Goal: Task Accomplishment & Management: Manage account settings

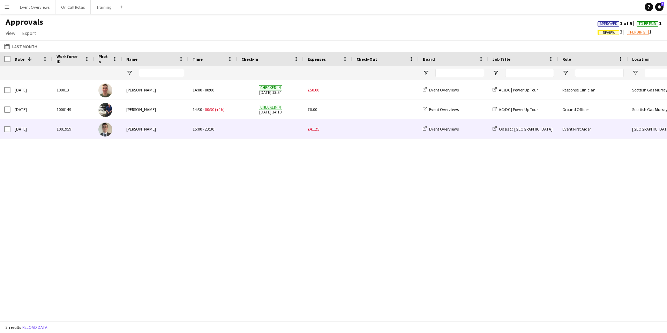
click at [314, 130] on span "£41.25" at bounding box center [314, 128] width 12 height 5
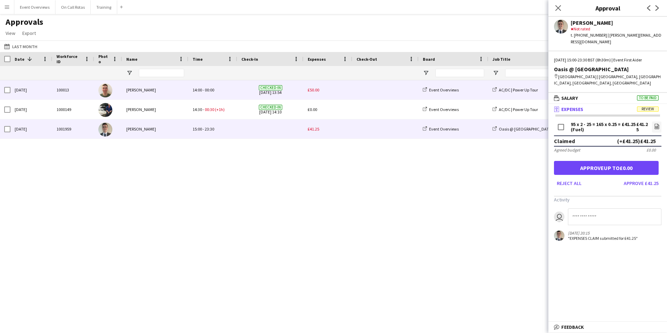
click at [308, 90] on span "£50.00" at bounding box center [314, 89] width 12 height 5
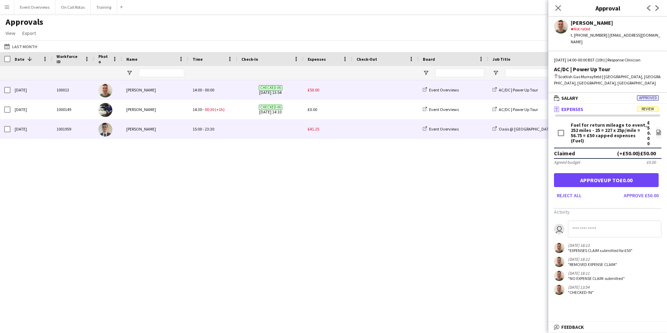
click at [314, 126] on span "£41.25" at bounding box center [314, 128] width 12 height 5
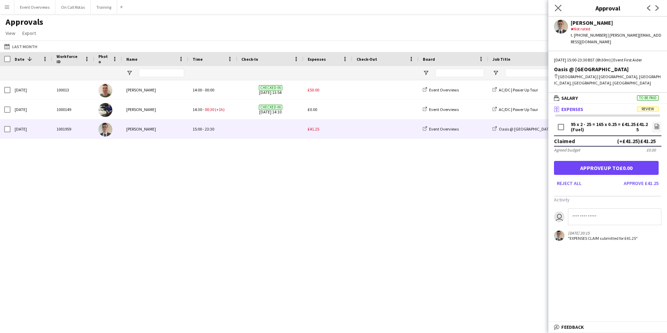
click at [556, 12] on app-icon "Close pop-in" at bounding box center [558, 8] width 10 height 10
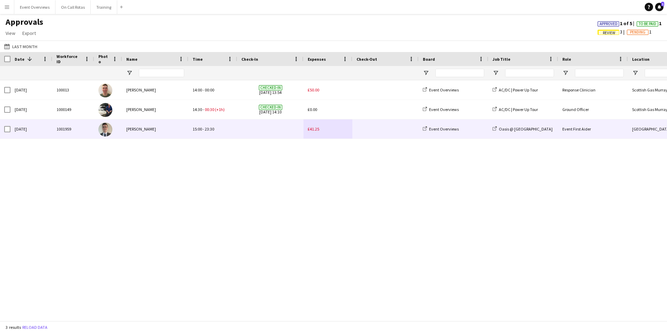
click at [193, 132] on span "15:00" at bounding box center [197, 128] width 9 height 5
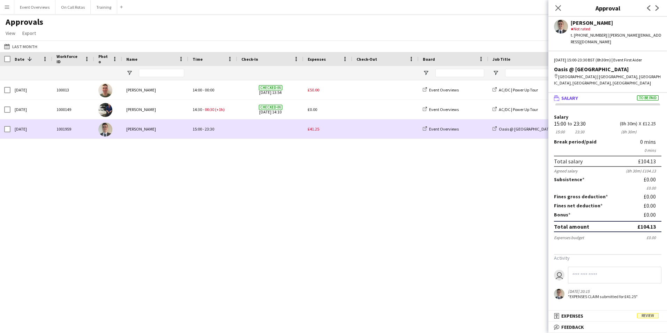
click at [311, 130] on span "£41.25" at bounding box center [314, 128] width 12 height 5
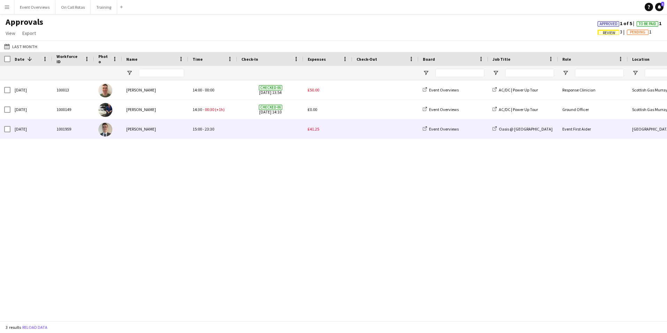
click at [311, 130] on span "£41.25" at bounding box center [314, 128] width 12 height 5
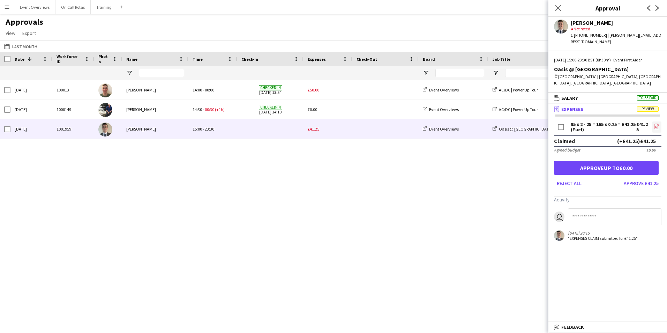
click at [657, 126] on icon at bounding box center [657, 127] width 3 height 2
click at [657, 124] on icon "file-image" at bounding box center [657, 127] width 6 height 6
click at [654, 179] on button "Approve £41.25" at bounding box center [641, 183] width 40 height 11
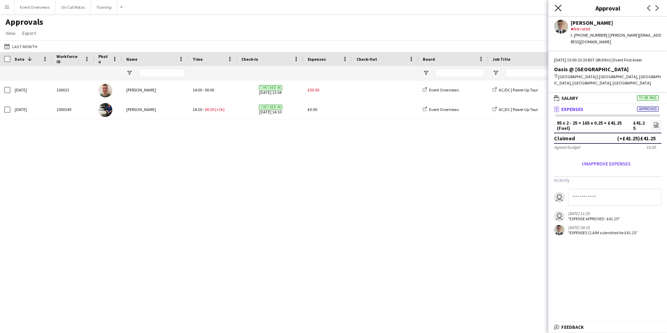
click at [561, 10] on icon "Close pop-in" at bounding box center [558, 8] width 7 height 7
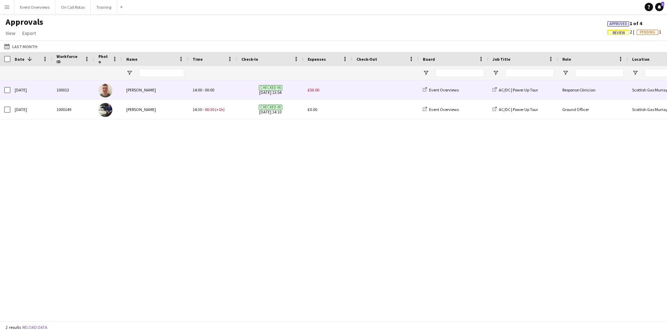
click at [318, 87] on span "£50.00" at bounding box center [314, 89] width 12 height 5
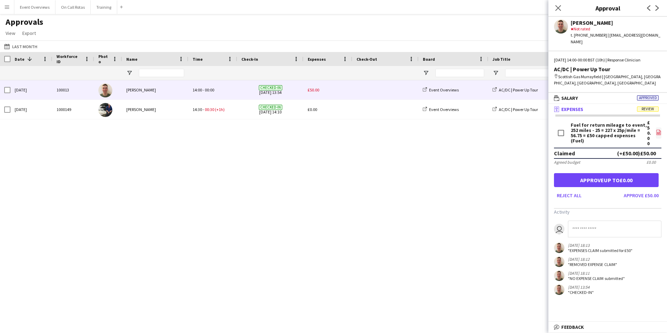
click at [659, 129] on app-icon "file-image" at bounding box center [659, 132] width 6 height 7
click at [651, 190] on button "Approve £50.00" at bounding box center [641, 195] width 40 height 11
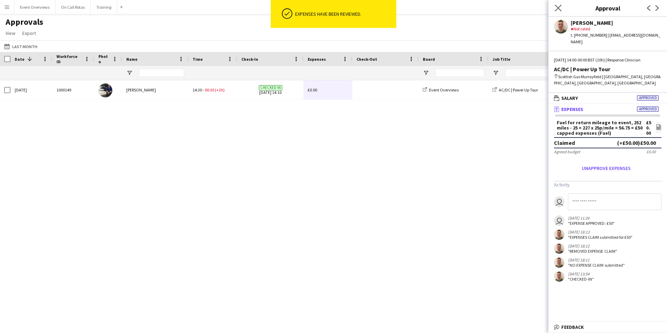
click at [560, 11] on icon "Close pop-in" at bounding box center [558, 8] width 7 height 7
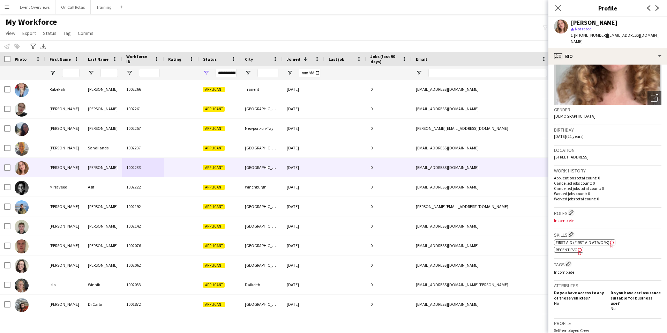
scroll to position [210, 0]
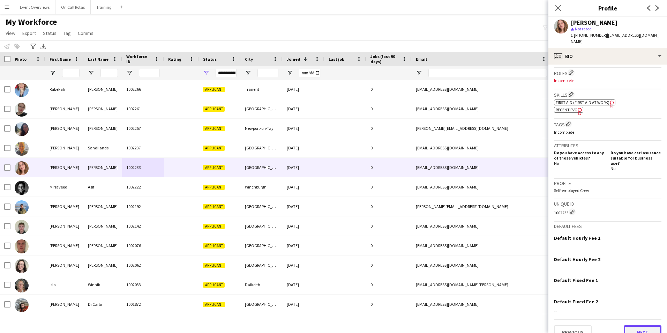
click at [635, 325] on button "Next" at bounding box center [643, 332] width 38 height 14
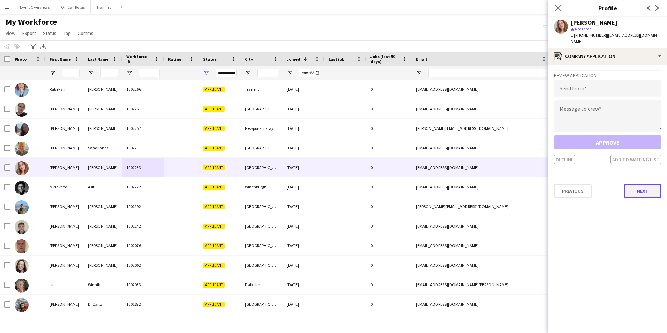
click at [640, 184] on button "Next" at bounding box center [643, 191] width 38 height 14
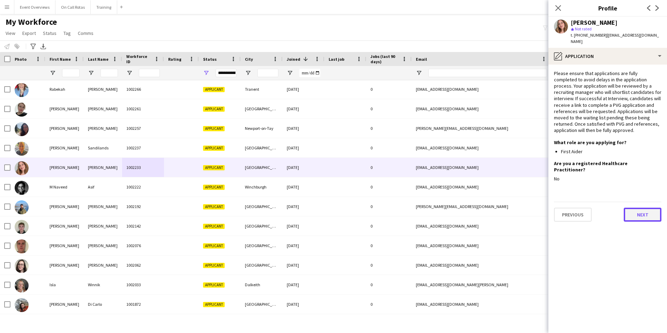
click at [641, 208] on button "Next" at bounding box center [643, 215] width 38 height 14
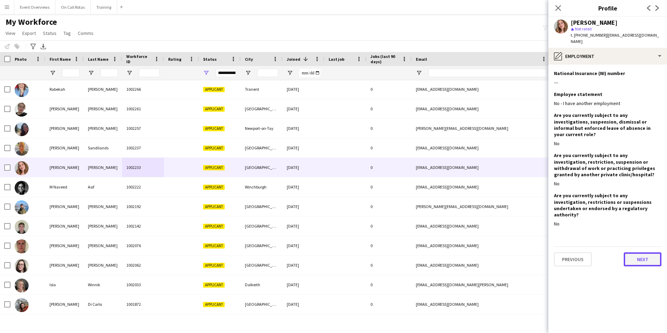
click at [636, 252] on button "Next" at bounding box center [643, 259] width 38 height 14
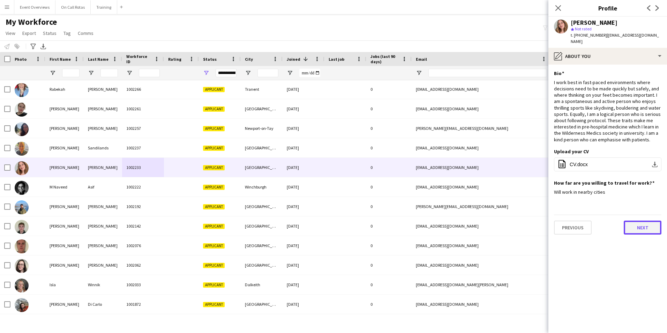
click at [638, 224] on button "Next" at bounding box center [643, 228] width 38 height 14
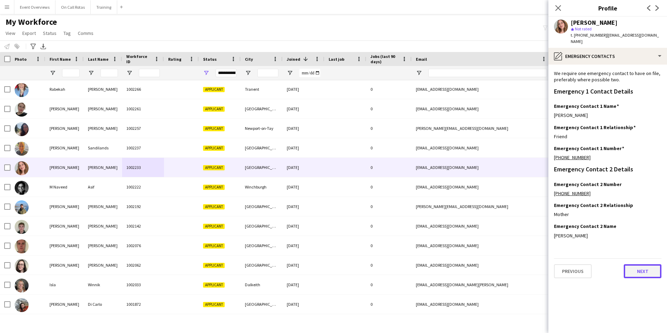
click at [644, 269] on button "Next" at bounding box center [643, 271] width 38 height 14
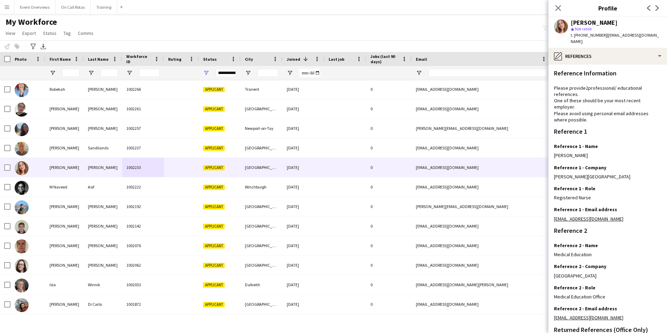
scroll to position [83, 0]
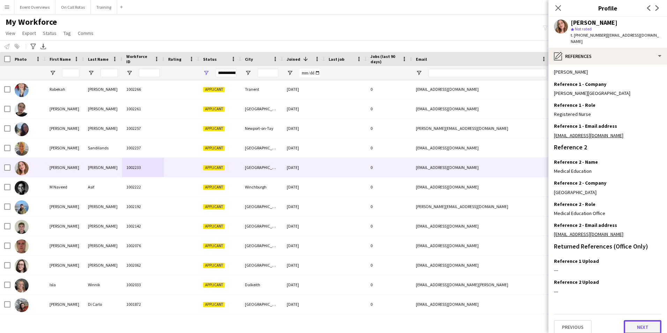
click at [634, 324] on button "Next" at bounding box center [643, 327] width 38 height 14
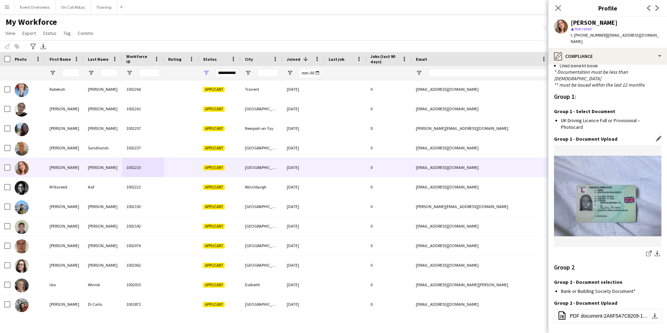
scroll to position [625, 0]
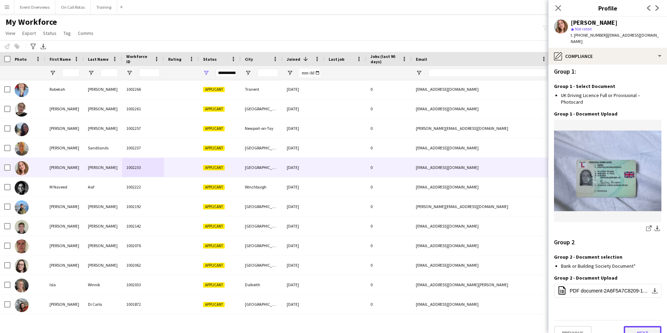
click at [638, 326] on button "Next" at bounding box center [643, 333] width 38 height 14
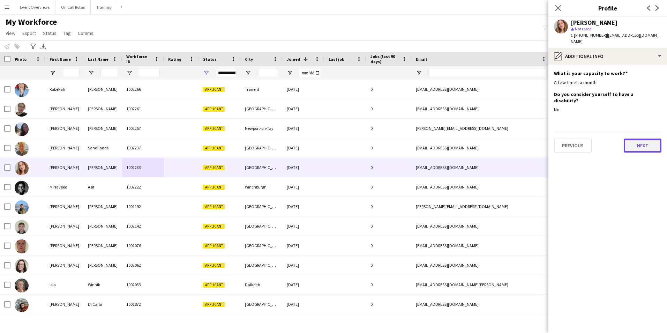
click at [639, 139] on button "Next" at bounding box center [643, 146] width 38 height 14
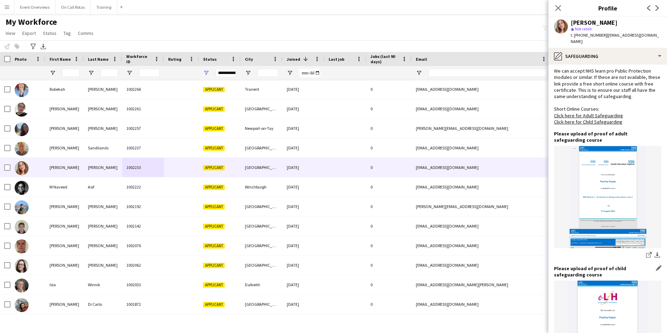
scroll to position [435, 0]
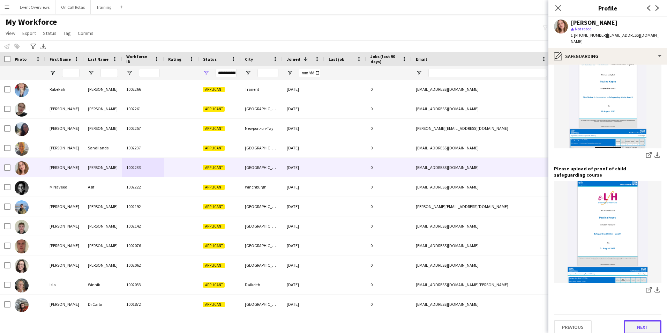
click at [634, 325] on button "Next" at bounding box center [643, 327] width 38 height 14
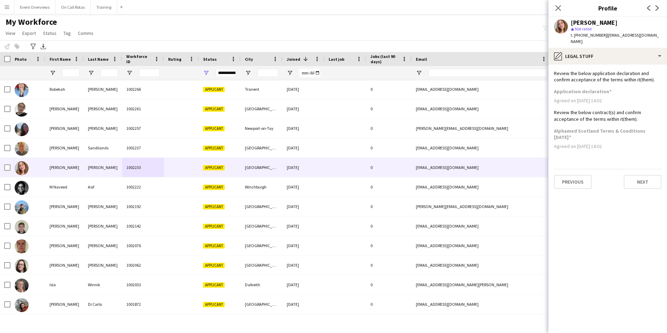
scroll to position [0, 0]
click at [632, 175] on button "Next" at bounding box center [643, 182] width 38 height 14
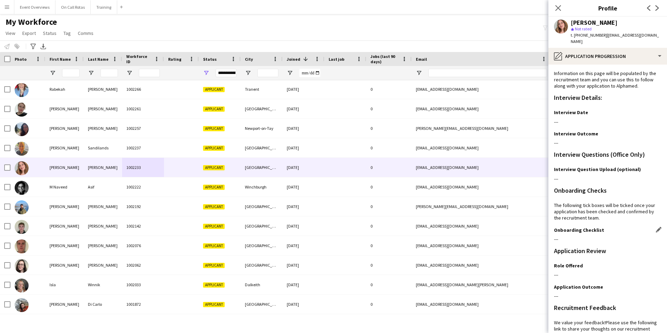
scroll to position [57, 0]
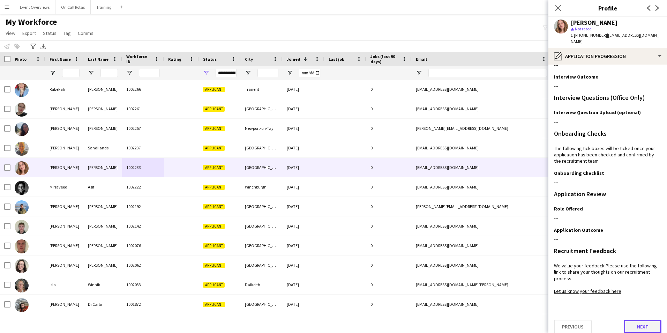
click at [644, 320] on button "Next" at bounding box center [643, 327] width 38 height 14
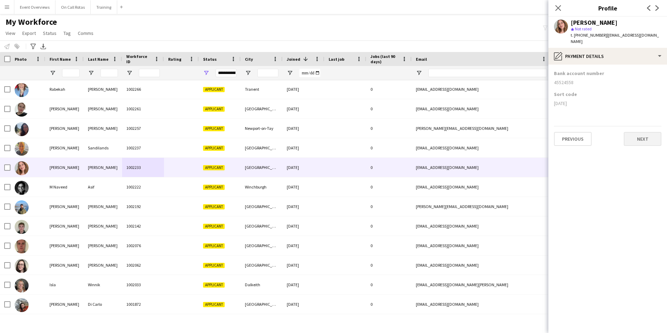
scroll to position [0, 0]
click at [638, 136] on button "Next" at bounding box center [643, 139] width 38 height 14
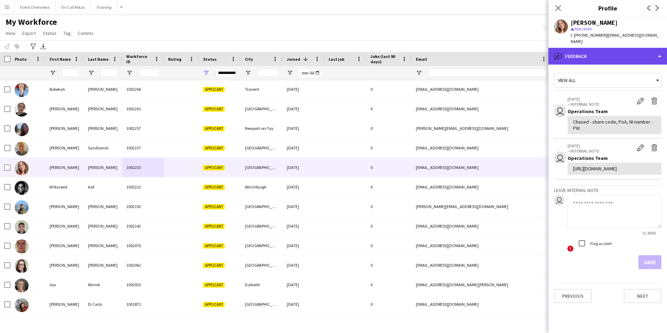
click at [611, 48] on div "bubble-pencil Feedback" at bounding box center [607, 56] width 119 height 17
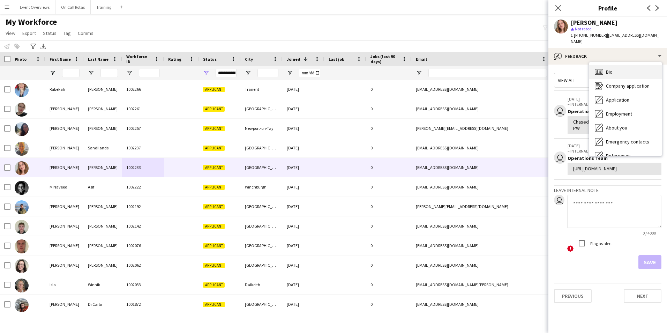
click at [615, 66] on div "Bio Bio" at bounding box center [625, 72] width 73 height 14
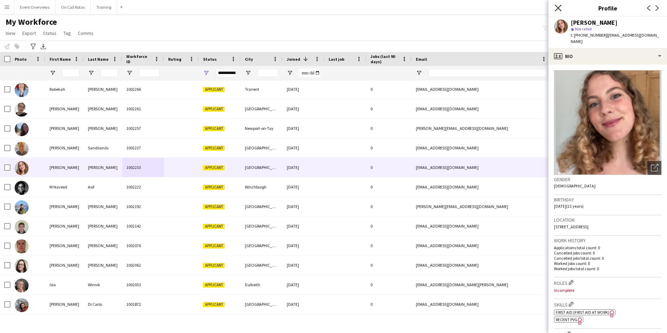
click at [560, 7] on icon at bounding box center [558, 8] width 7 height 7
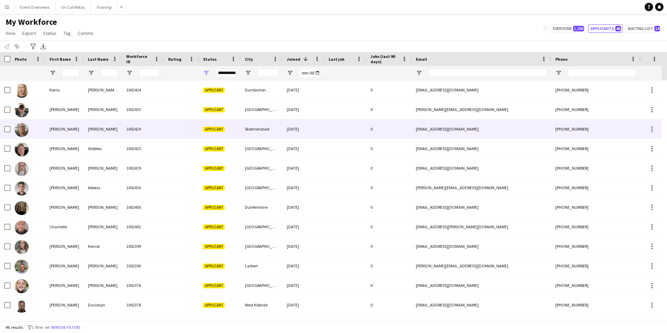
click at [159, 127] on div "1002429" at bounding box center [143, 128] width 42 height 19
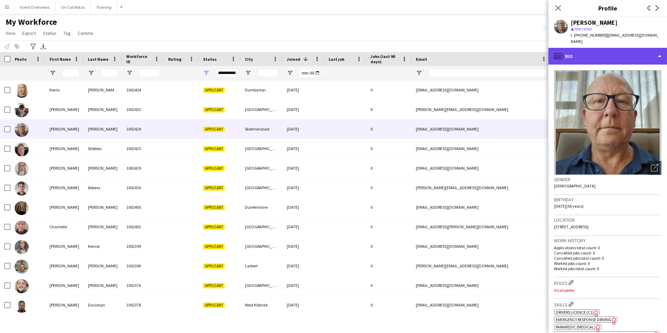
click at [622, 52] on div "profile Bio" at bounding box center [607, 56] width 119 height 17
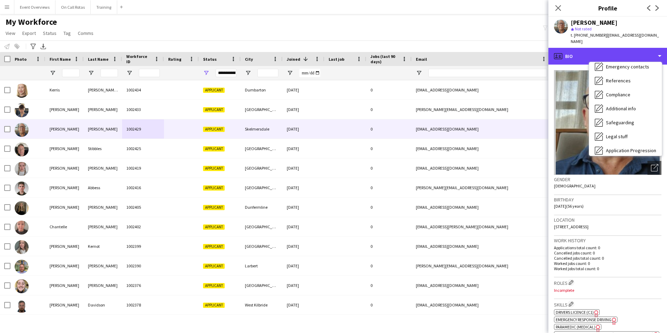
scroll to position [121, 0]
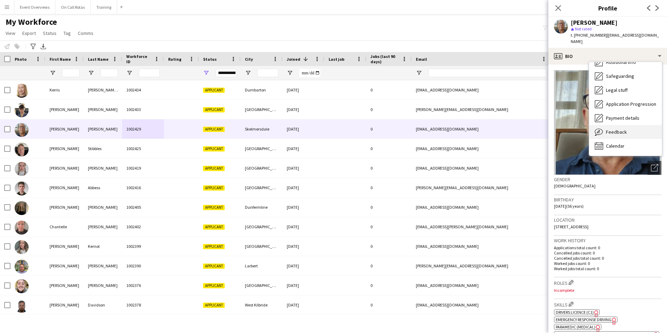
click at [615, 129] on span "Feedback" at bounding box center [616, 132] width 21 height 6
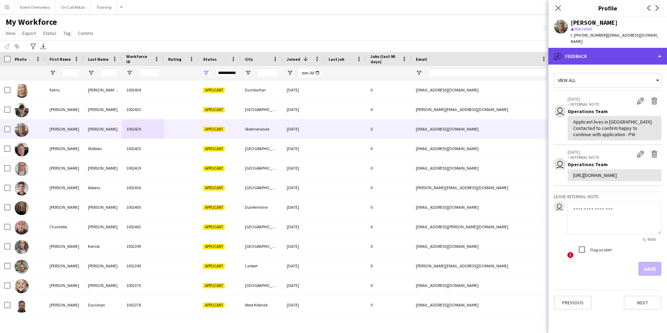
click at [590, 48] on div "bubble-pencil Feedback" at bounding box center [607, 56] width 119 height 17
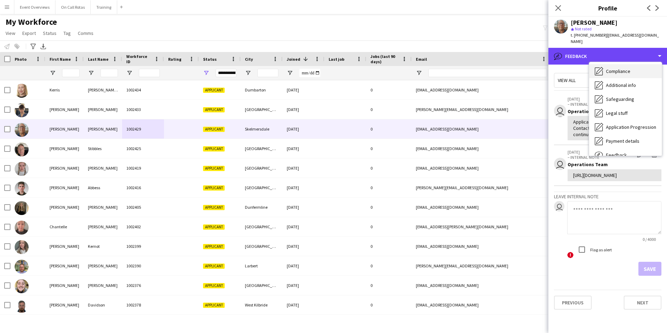
scroll to position [0, 0]
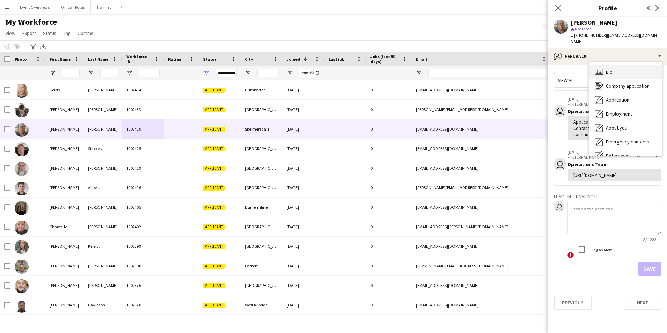
click at [610, 69] on div "Bio Bio" at bounding box center [625, 72] width 73 height 14
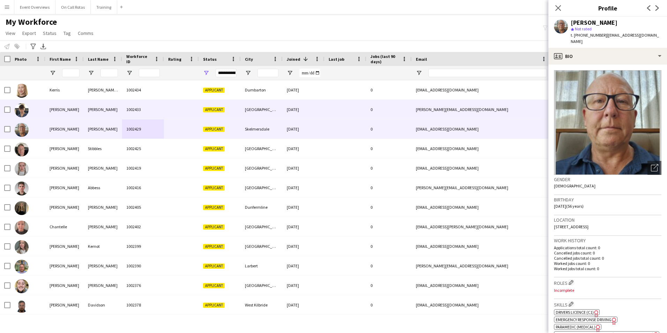
click at [195, 101] on div at bounding box center [181, 109] width 35 height 19
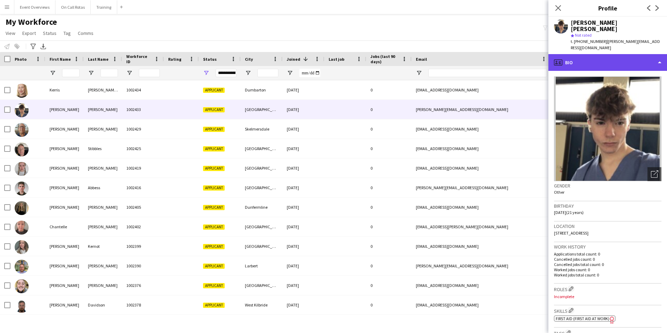
drag, startPoint x: 593, startPoint y: 52, endPoint x: 595, endPoint y: 55, distance: 3.9
click at [593, 54] on div "profile Bio" at bounding box center [607, 62] width 119 height 17
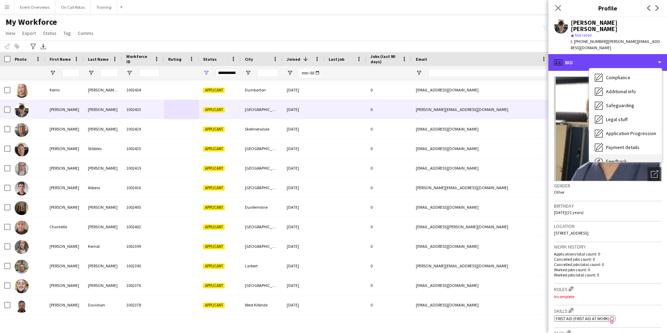
scroll to position [121, 0]
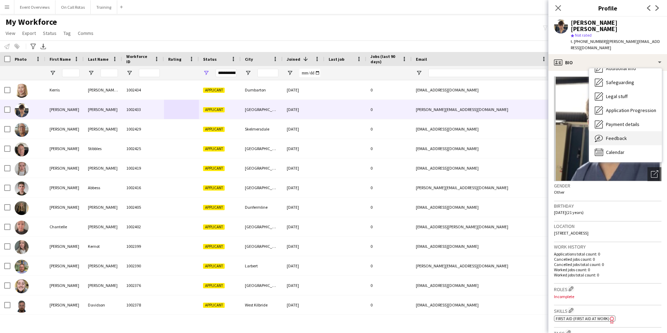
click at [613, 136] on div "Feedback Feedback" at bounding box center [625, 138] width 73 height 14
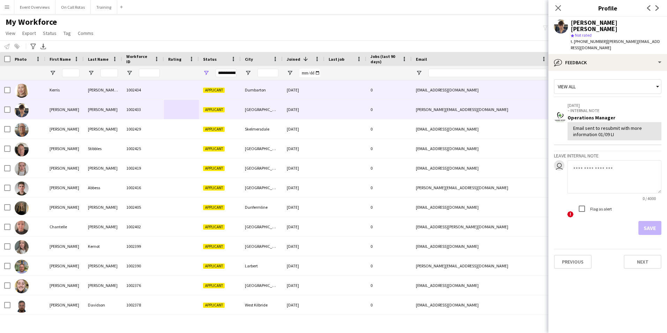
click at [327, 95] on div at bounding box center [345, 89] width 42 height 19
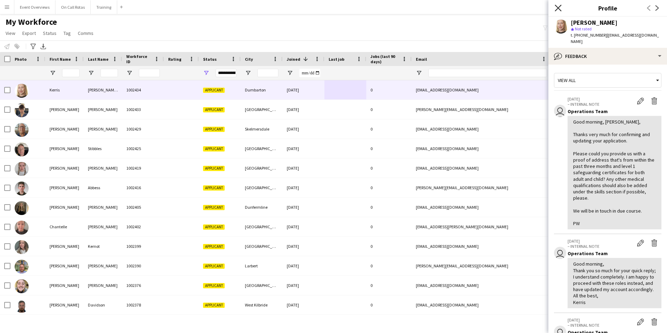
click at [558, 6] on icon "Close pop-in" at bounding box center [558, 8] width 7 height 7
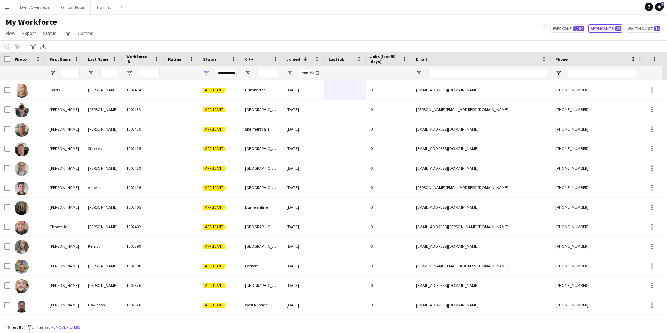
click at [229, 74] on div "**********" at bounding box center [226, 73] width 21 height 8
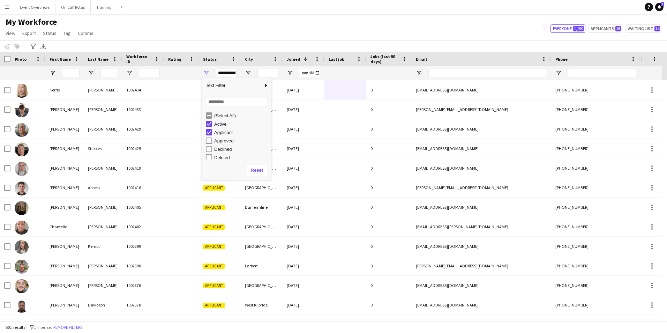
type input "**********"
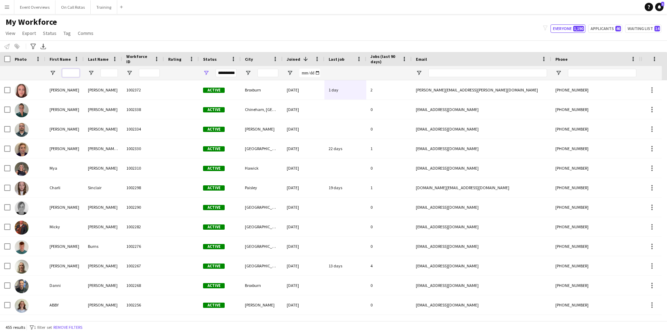
drag, startPoint x: 68, startPoint y: 74, endPoint x: 76, endPoint y: 75, distance: 7.4
click at [68, 74] on input "First Name Filter Input" at bounding box center [70, 73] width 17 height 8
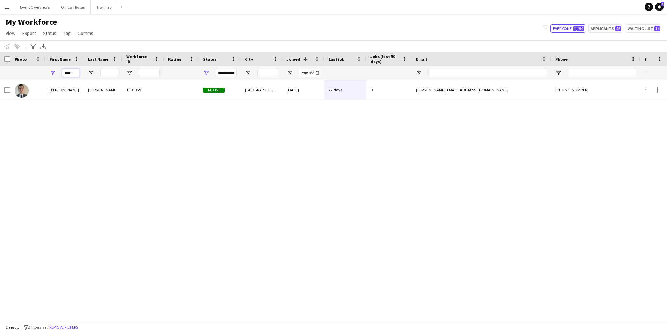
type input "****"
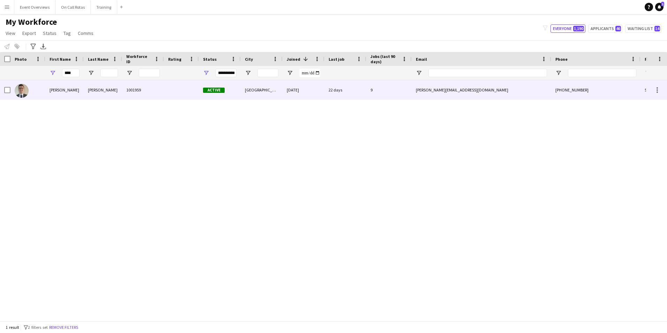
click at [93, 96] on div "Cameron" at bounding box center [103, 89] width 38 height 19
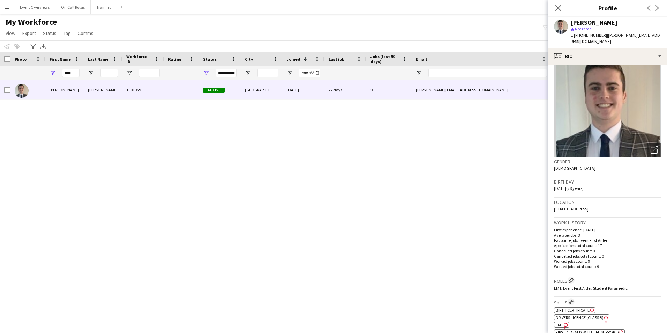
scroll to position [35, 0]
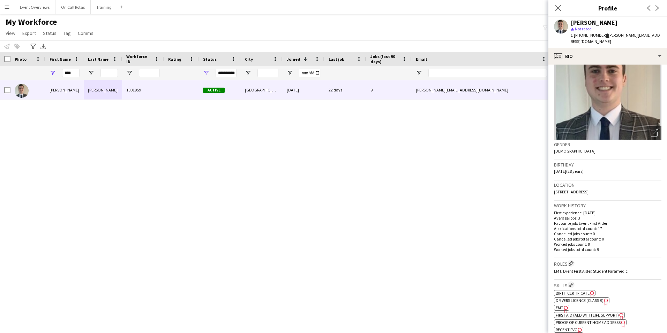
drag, startPoint x: 603, startPoint y: 188, endPoint x: 552, endPoint y: 189, distance: 50.6
click at [552, 189] on app-crew-profile-bio "Open photos pop-in Gender Male Birthday 30-01-1997 (28 years) Location 10 Goodh…" at bounding box center [607, 199] width 119 height 268
copy span "10 Goodhope Park, Aberdeen, AB21 9NE"
drag, startPoint x: 77, startPoint y: 75, endPoint x: 28, endPoint y: 79, distance: 49.4
click at [28, 79] on div "**********" at bounding box center [378, 73] width 756 height 14
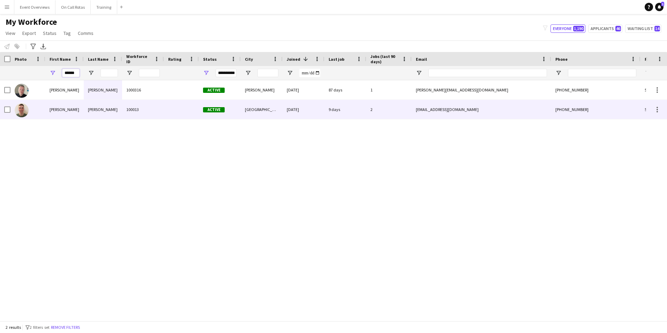
type input "******"
click at [124, 102] on div "100013" at bounding box center [143, 109] width 42 height 19
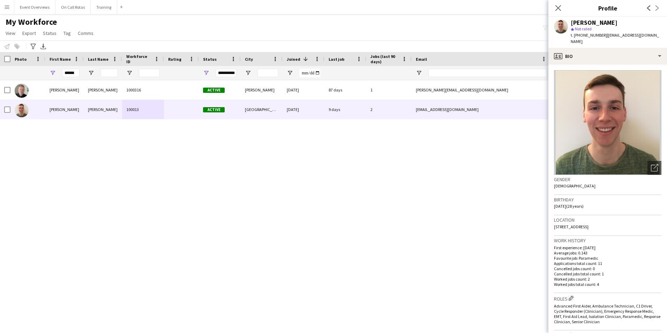
drag, startPoint x: 632, startPoint y: 219, endPoint x: 551, endPoint y: 218, distance: 80.9
click at [551, 218] on app-crew-profile-bio "Open photos pop-in Gender Male Birthday 27-10-1996 (28 years) Location 14A Moun…" at bounding box center [607, 199] width 119 height 268
copy span "14A Mount Street, Aberdeen, AB25 2RB"
drag, startPoint x: 80, startPoint y: 73, endPoint x: 60, endPoint y: 72, distance: 19.6
click at [60, 72] on div "******" at bounding box center [64, 73] width 38 height 14
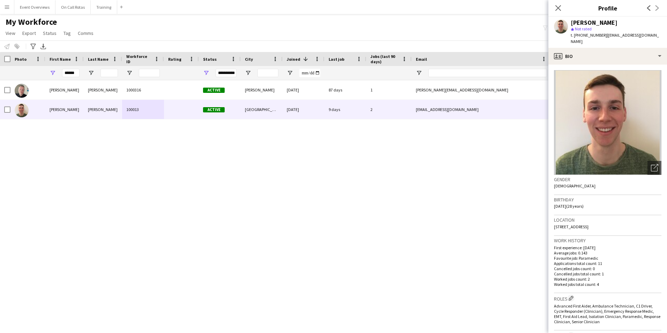
click at [77, 75] on div "******" at bounding box center [64, 73] width 38 height 14
drag, startPoint x: 79, startPoint y: 74, endPoint x: 48, endPoint y: 75, distance: 30.4
click at [48, 75] on div "******" at bounding box center [64, 73] width 38 height 14
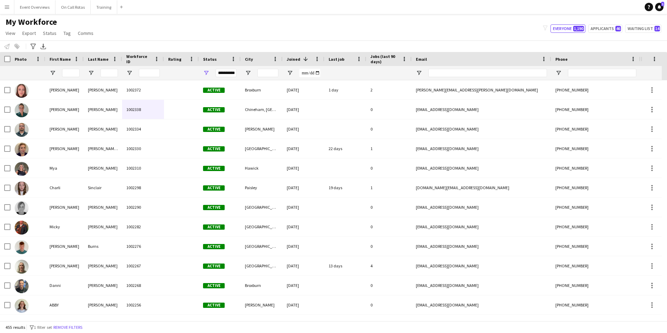
click at [232, 70] on div "**********" at bounding box center [226, 73] width 21 height 8
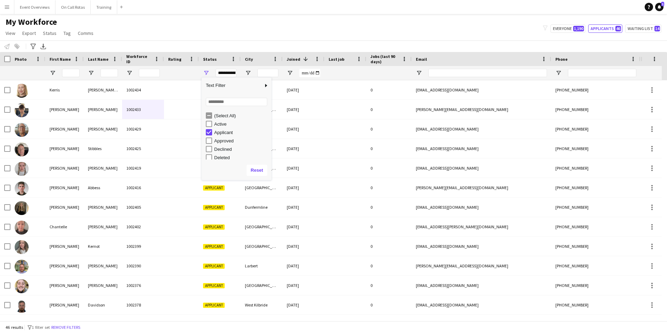
click at [306, 15] on main "My Workforce View Views Default view Active Staff Applications - First Aider Ap…" at bounding box center [333, 168] width 667 height 309
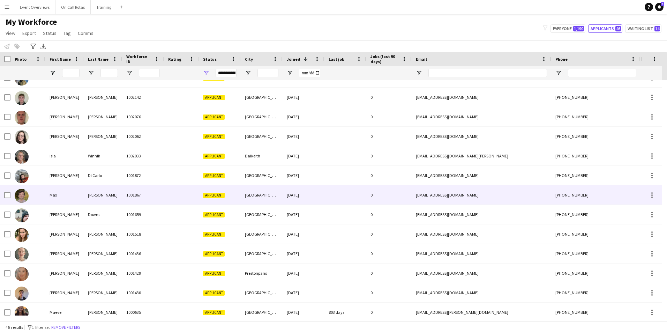
scroll to position [664, 0]
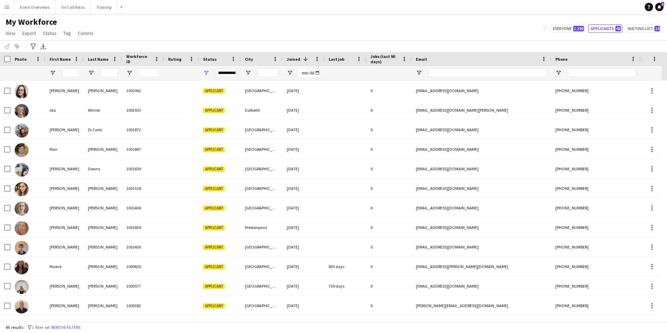
click at [226, 70] on div "**********" at bounding box center [226, 73] width 21 height 8
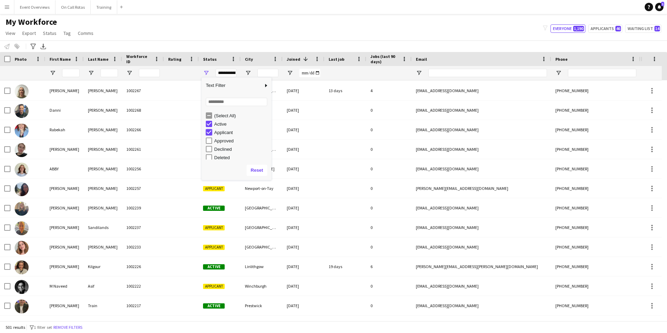
type input "**********"
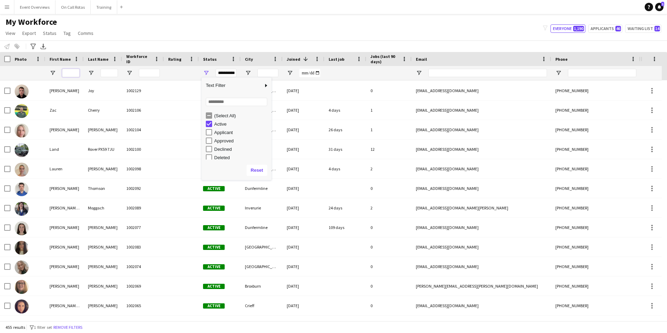
click at [70, 71] on input "First Name Filter Input" at bounding box center [70, 73] width 17 height 8
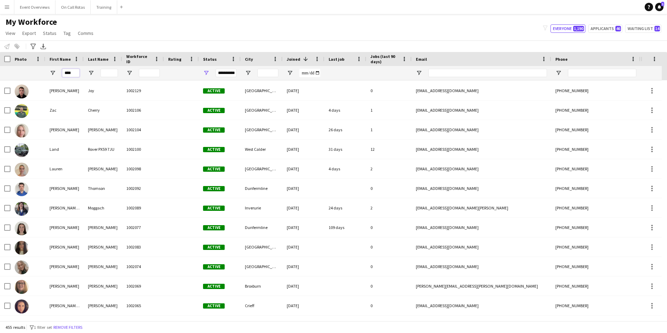
scroll to position [0, 0]
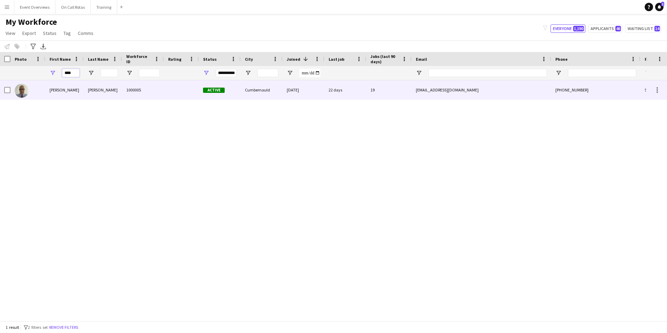
type input "****"
click at [206, 95] on div "Active" at bounding box center [220, 89] width 42 height 19
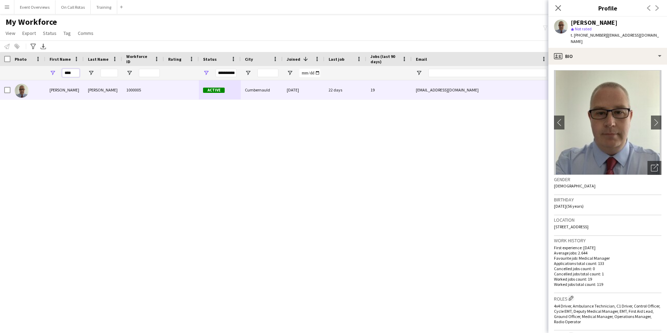
drag, startPoint x: 79, startPoint y: 73, endPoint x: 64, endPoint y: 74, distance: 14.3
click at [64, 74] on input "****" at bounding box center [70, 73] width 17 height 8
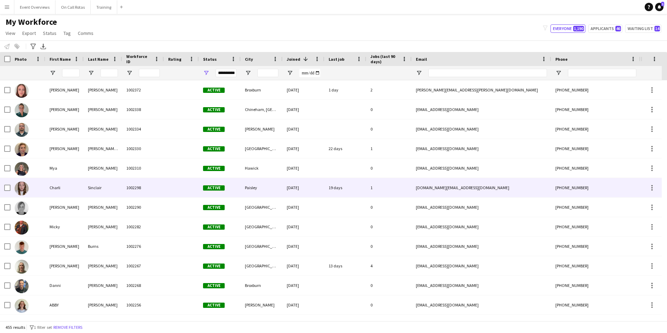
click at [109, 192] on div "Sinclair" at bounding box center [103, 187] width 38 height 19
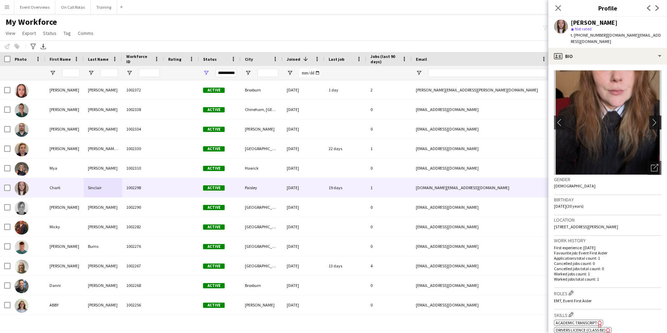
click at [652, 119] on app-icon "chevron-right" at bounding box center [656, 122] width 11 height 7
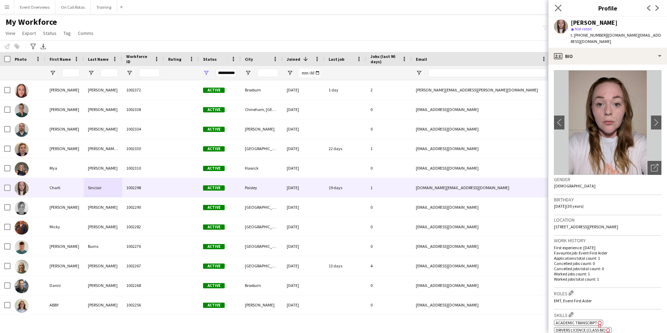
click at [555, 7] on icon "Close pop-in" at bounding box center [558, 8] width 7 height 7
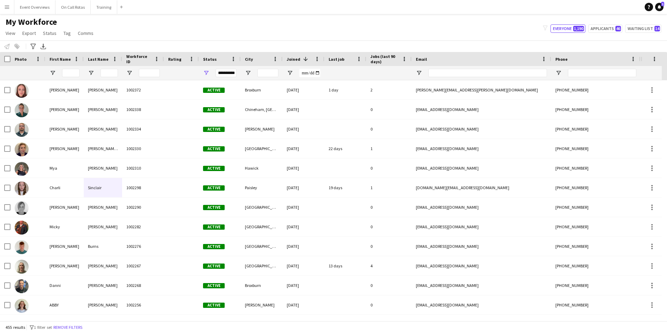
click at [224, 72] on div "**********" at bounding box center [226, 73] width 21 height 8
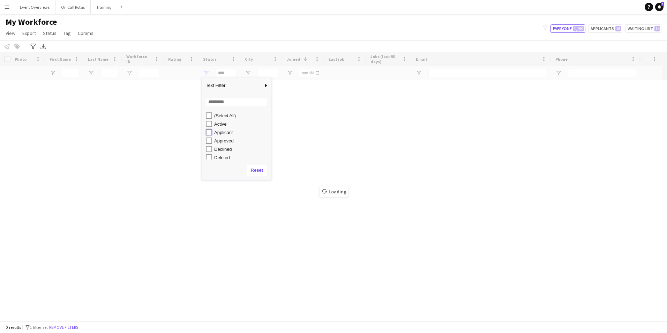
type input "**********"
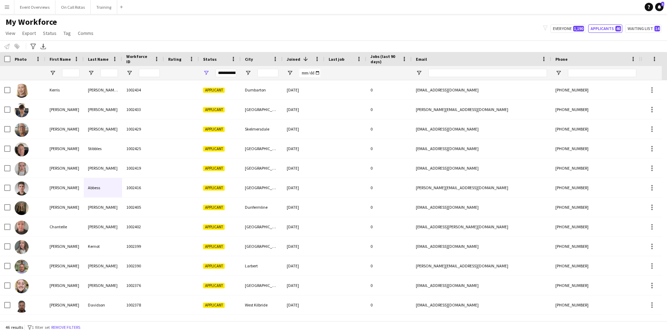
drag, startPoint x: 288, startPoint y: 37, endPoint x: 286, endPoint y: 41, distance: 4.7
click at [288, 37] on div "My Workforce View Views Default view Active Staff Applications - First Aider Ap…" at bounding box center [333, 29] width 667 height 24
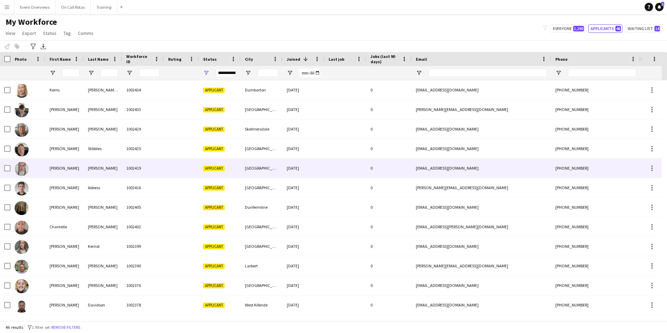
click at [147, 159] on div "1002419" at bounding box center [143, 167] width 42 height 19
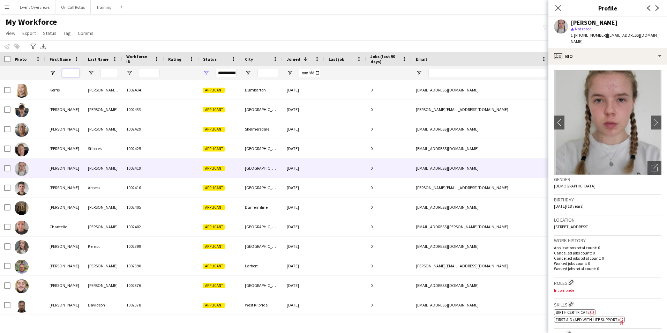
click at [69, 76] on input "First Name Filter Input" at bounding box center [70, 73] width 17 height 8
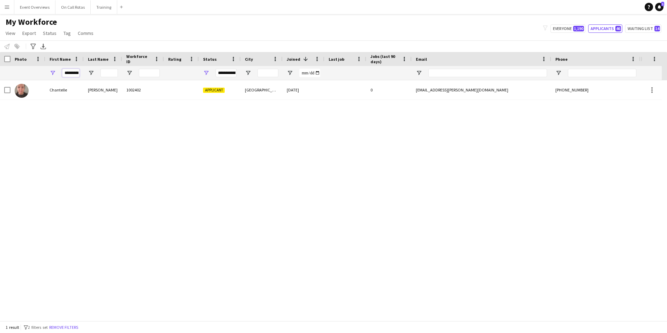
scroll to position [0, 2]
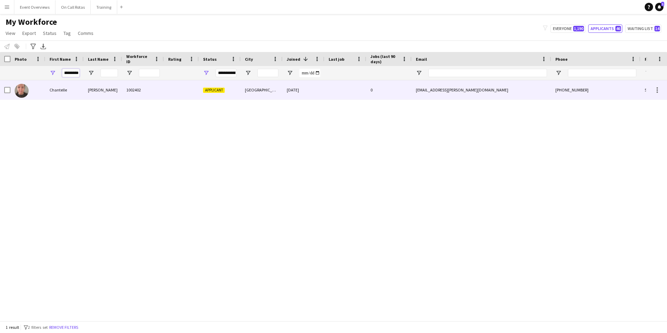
type input "*********"
click at [111, 82] on div "McDonald" at bounding box center [103, 89] width 38 height 19
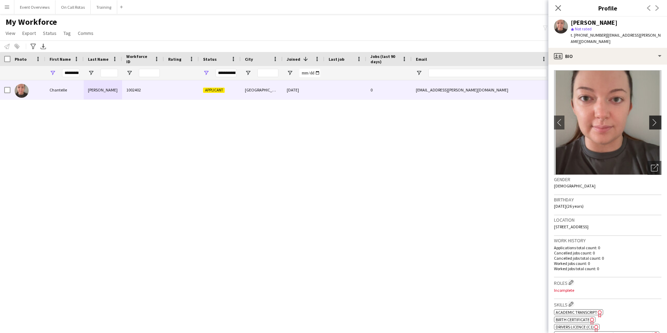
click at [652, 115] on button "chevron-right" at bounding box center [656, 122] width 14 height 14
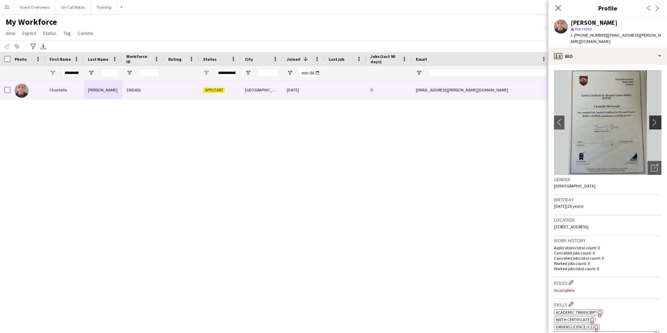
click at [652, 119] on app-icon "chevron-right" at bounding box center [656, 122] width 11 height 7
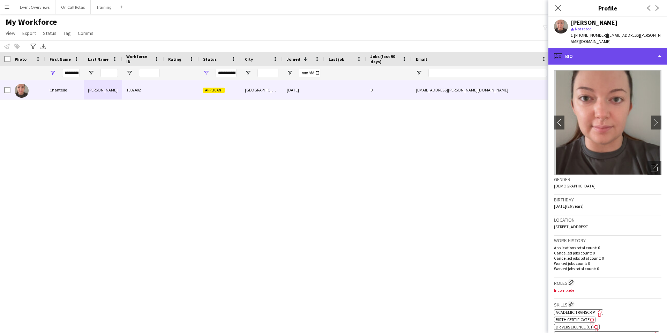
click at [585, 48] on div "profile Bio" at bounding box center [607, 56] width 119 height 17
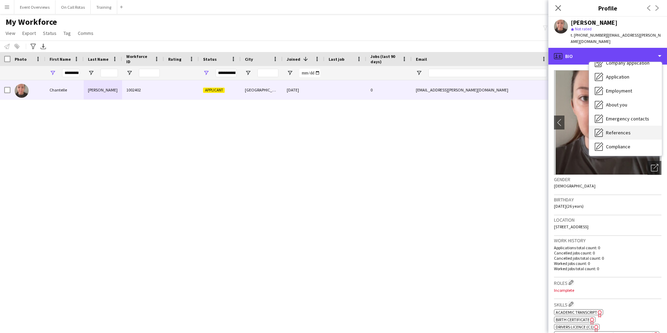
scroll to position [35, 0]
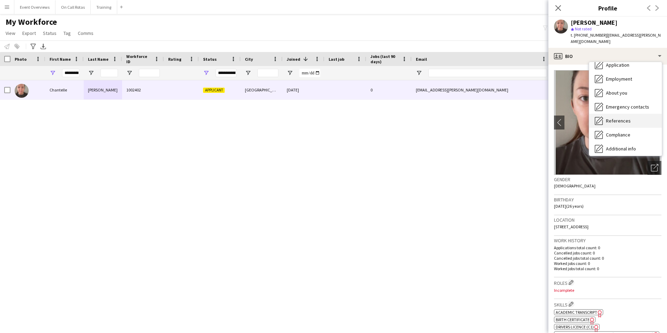
click at [618, 132] on div "Compliance Compliance" at bounding box center [625, 135] width 73 height 14
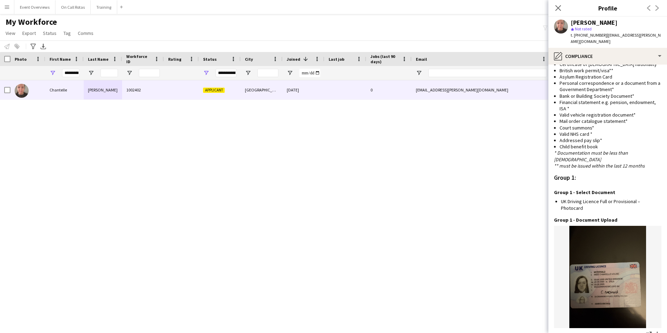
scroll to position [240, 0]
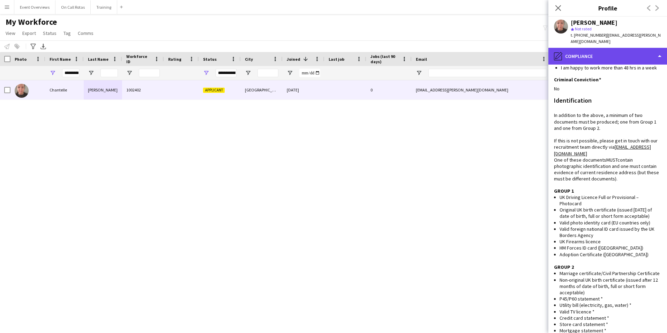
click at [593, 50] on div "pencil4 Compliance" at bounding box center [607, 56] width 119 height 17
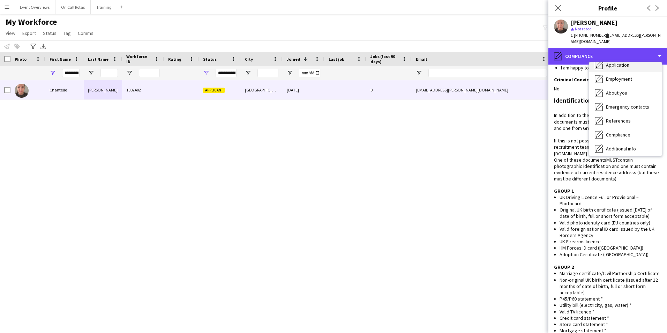
scroll to position [0, 0]
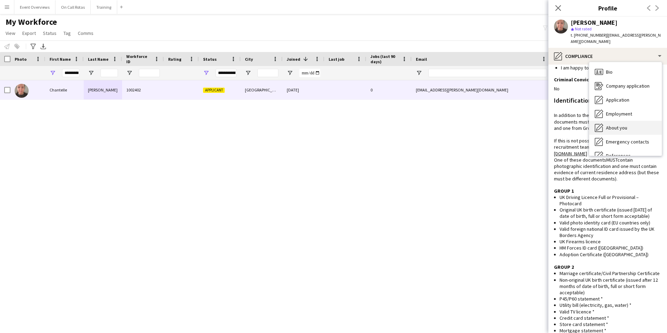
click at [614, 125] on span "About you" at bounding box center [616, 128] width 21 height 6
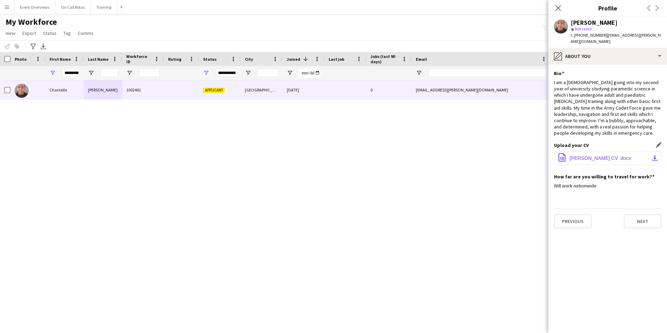
click at [598, 155] on span "Chantelle McDonald CV .docx" at bounding box center [600, 158] width 61 height 6
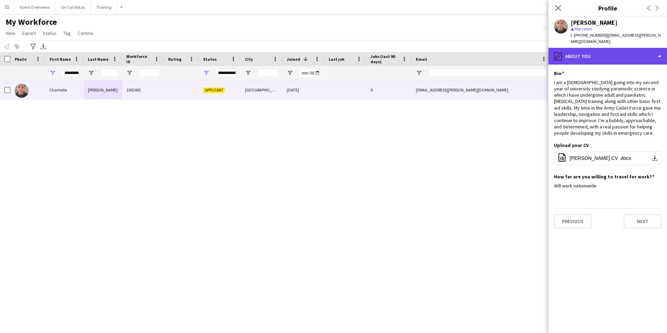
click at [617, 49] on div "pencil4 About you" at bounding box center [607, 56] width 119 height 17
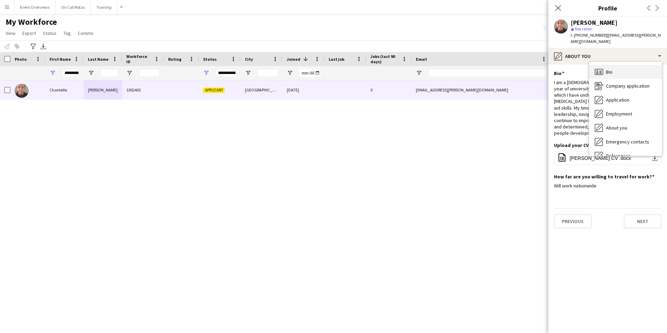
click at [631, 65] on div "Bio Bio" at bounding box center [625, 72] width 73 height 14
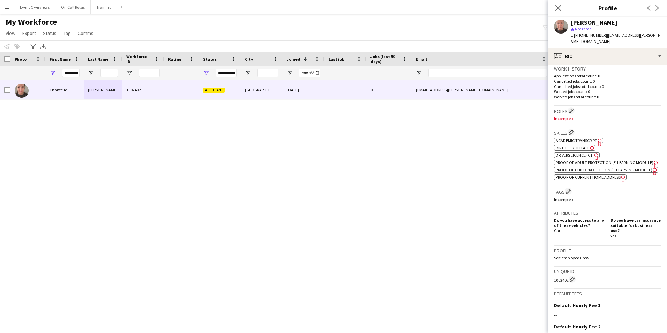
scroll to position [174, 0]
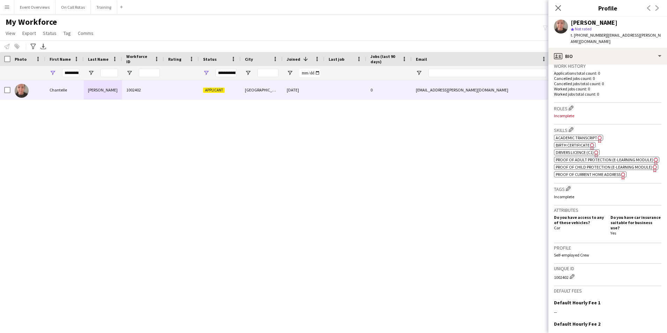
click at [568, 135] on span "Academic Transcript" at bounding box center [577, 137] width 42 height 5
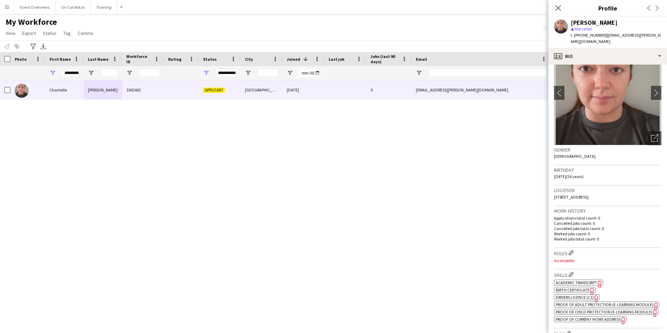
scroll to position [0, 0]
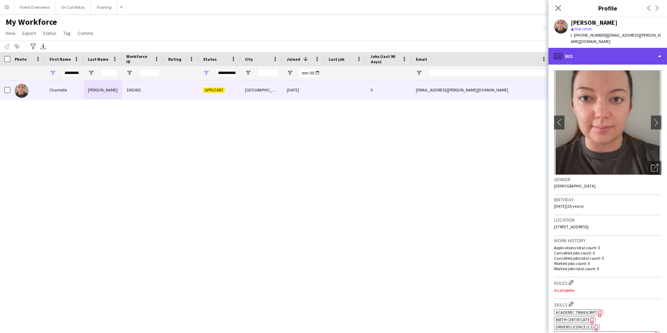
click at [611, 52] on div "profile Bio" at bounding box center [607, 56] width 119 height 17
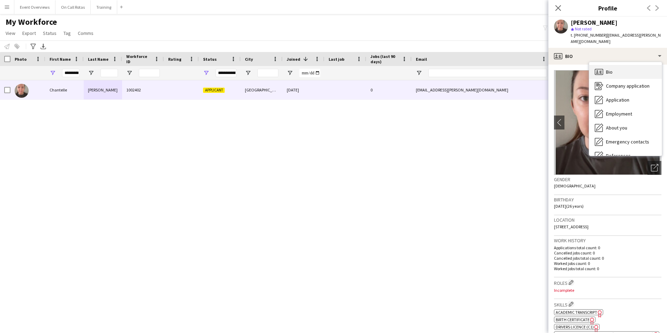
click at [613, 65] on div "Bio Bio" at bounding box center [625, 72] width 73 height 14
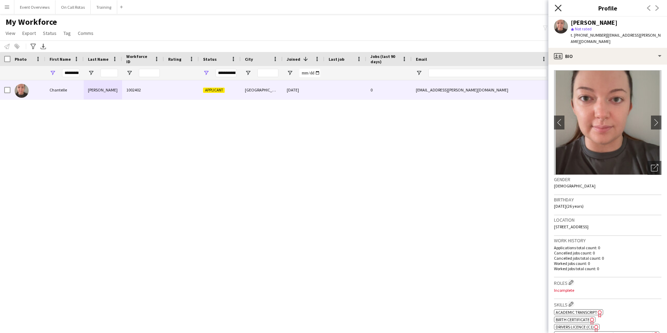
click at [561, 8] on icon "Close pop-in" at bounding box center [558, 8] width 7 height 7
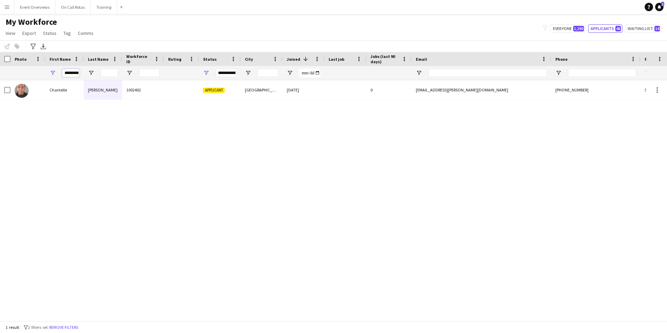
scroll to position [0, 2]
drag, startPoint x: 64, startPoint y: 73, endPoint x: 131, endPoint y: 70, distance: 67.4
click at [131, 70] on div "**********" at bounding box center [378, 73] width 756 height 14
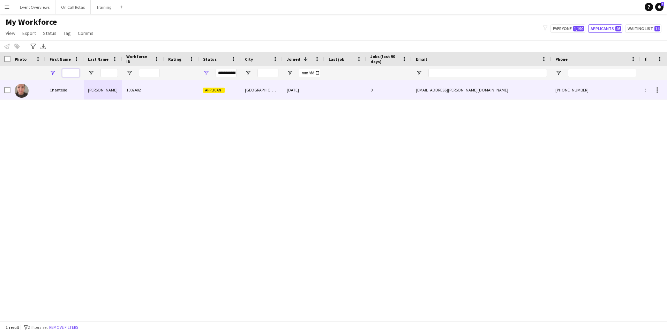
scroll to position [0, 0]
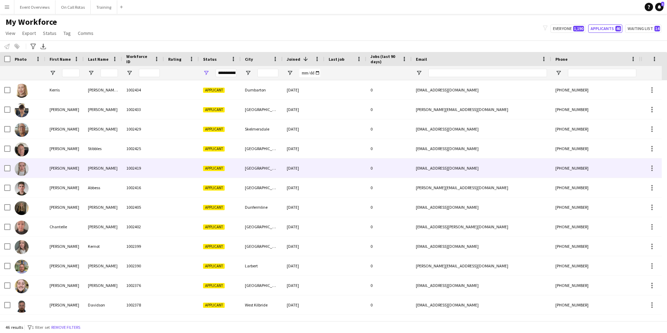
click at [85, 166] on div "Colvin" at bounding box center [103, 167] width 38 height 19
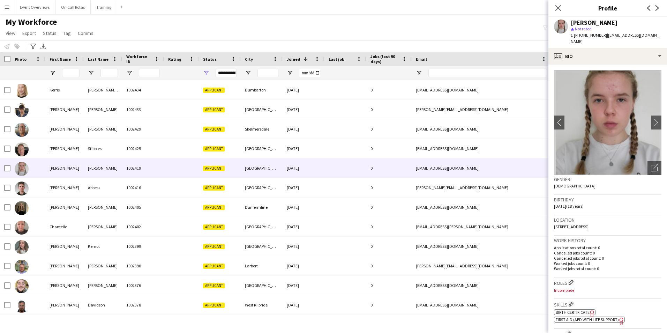
click at [575, 316] on app-spec-pill "ok-circled2 background Layer 1 cross-circle-red background Layer 1 First Aid (A…" at bounding box center [589, 319] width 71 height 6
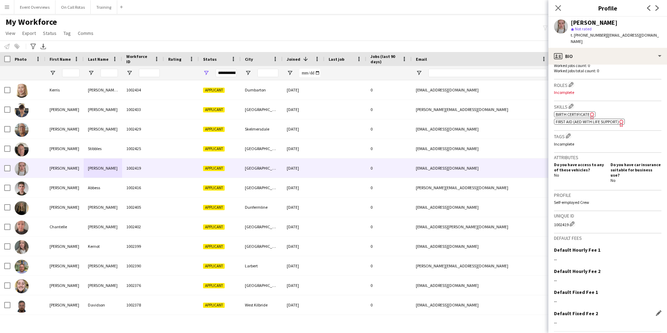
scroll to position [210, 0]
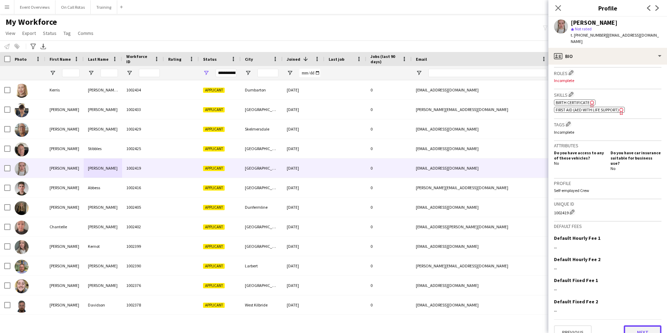
click at [643, 325] on button "Next" at bounding box center [643, 332] width 38 height 14
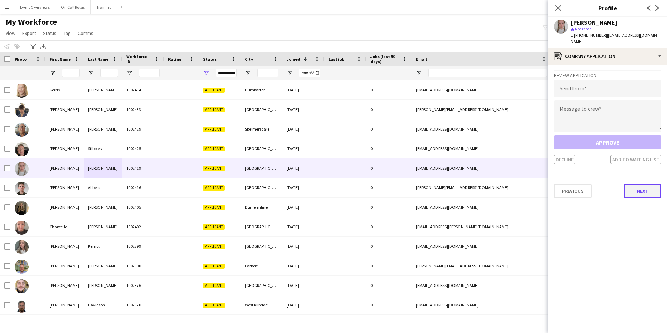
click at [637, 185] on button "Next" at bounding box center [643, 191] width 38 height 14
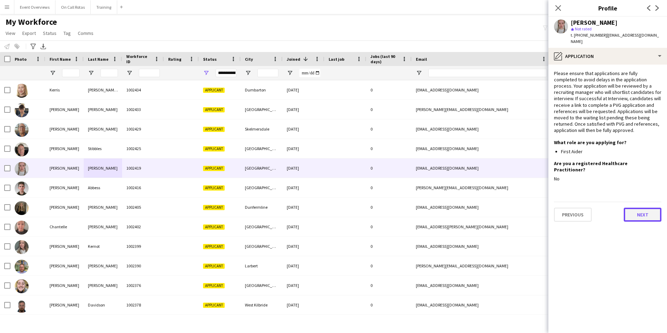
click at [635, 208] on button "Next" at bounding box center [643, 215] width 38 height 14
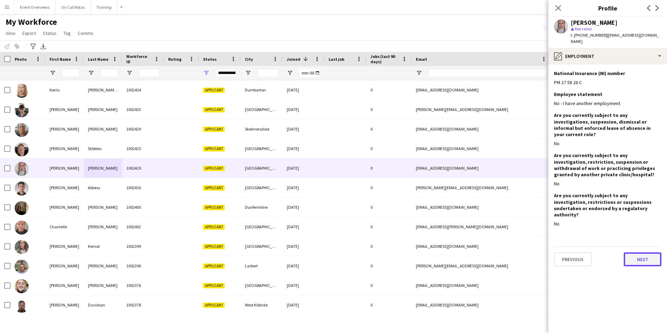
click at [637, 252] on button "Next" at bounding box center [643, 259] width 38 height 14
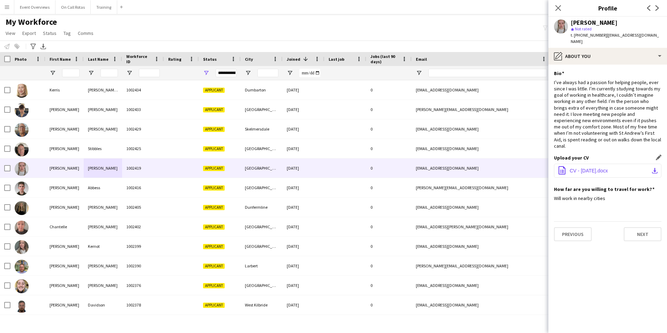
click at [578, 168] on span "CV - AUGUST 2025.docx" at bounding box center [589, 171] width 38 height 6
click at [631, 227] on button "Next" at bounding box center [643, 234] width 38 height 14
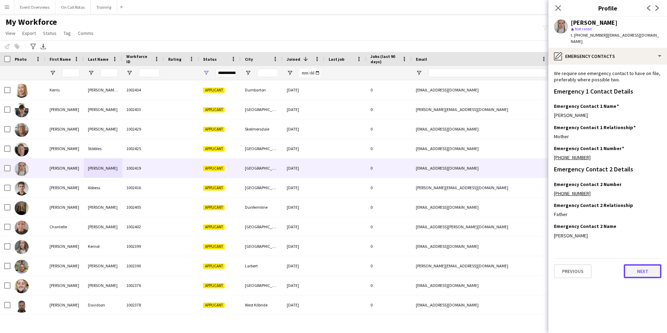
click at [637, 264] on button "Next" at bounding box center [643, 271] width 38 height 14
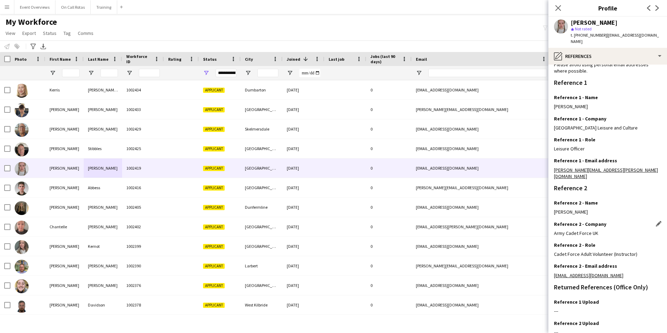
scroll to position [83, 0]
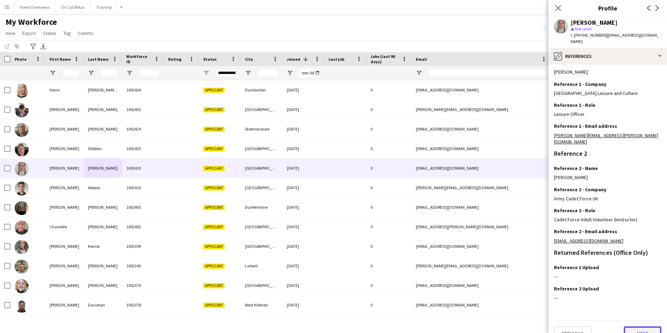
click at [633, 326] on button "Next" at bounding box center [643, 333] width 38 height 14
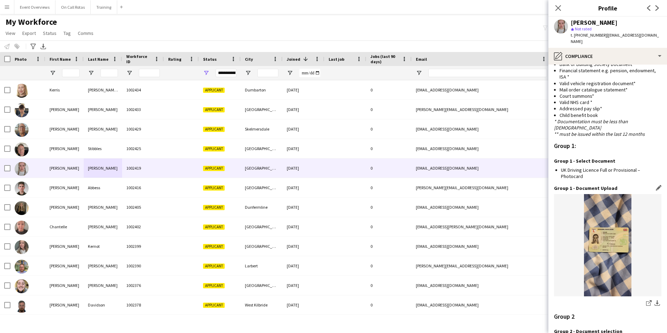
scroll to position [695, 0]
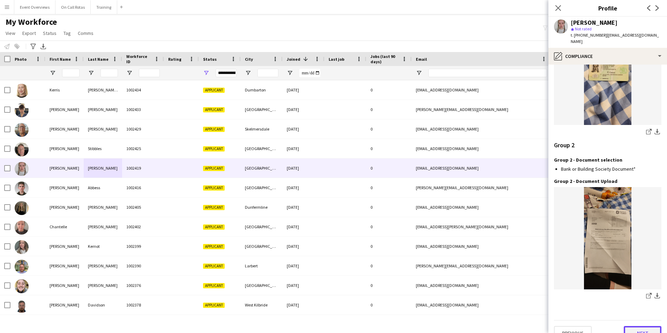
click at [636, 326] on button "Next" at bounding box center [643, 333] width 38 height 14
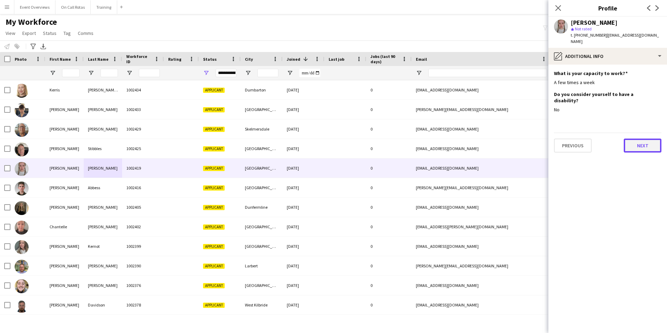
click at [642, 139] on button "Next" at bounding box center [643, 146] width 38 height 14
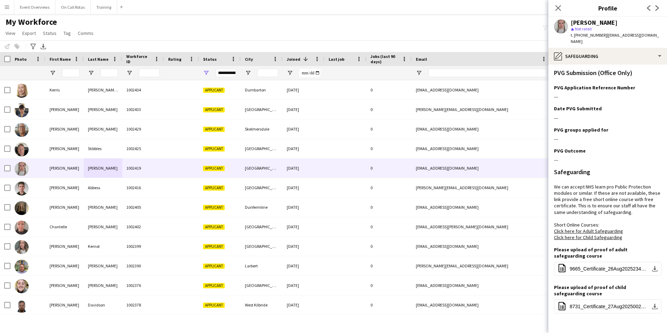
scroll to position [360, 0]
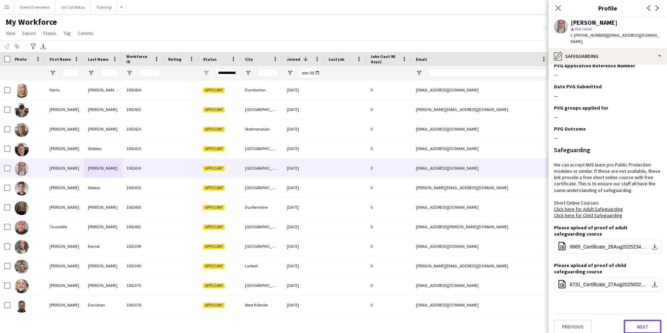
click at [633, 320] on button "Next" at bounding box center [643, 327] width 38 height 14
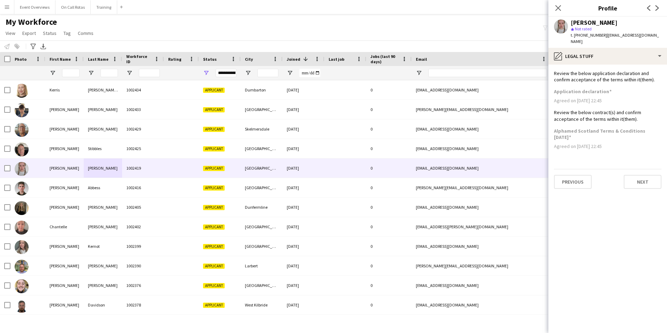
scroll to position [0, 0]
click at [647, 175] on button "Next" at bounding box center [643, 182] width 38 height 14
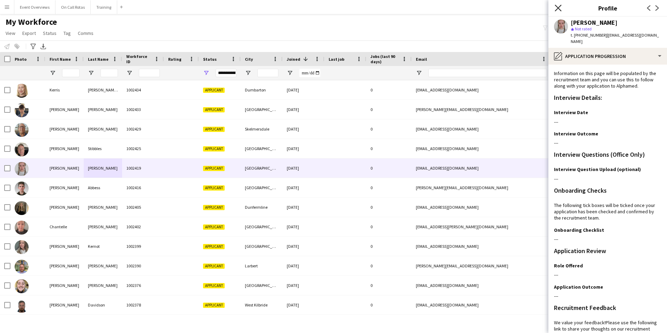
click at [560, 6] on icon "Close pop-in" at bounding box center [558, 8] width 7 height 7
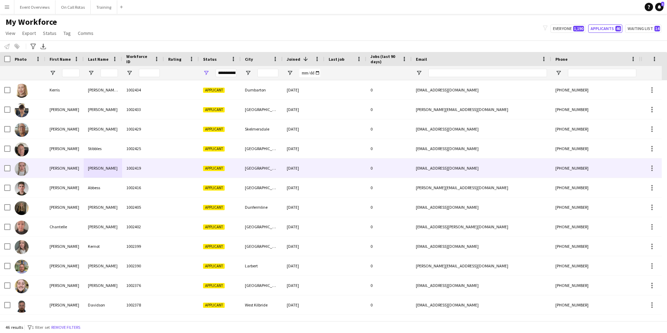
click at [77, 164] on div "Chloe-Ann" at bounding box center [64, 167] width 38 height 19
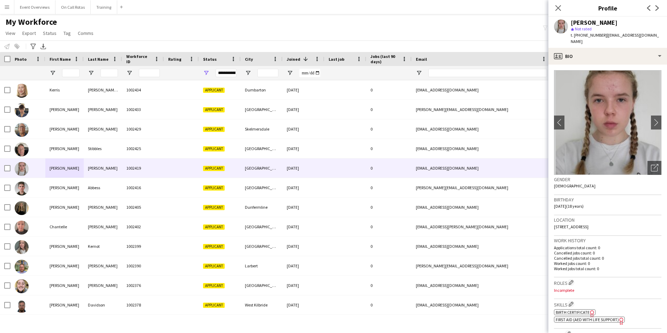
click at [645, 114] on img at bounding box center [607, 122] width 107 height 105
click at [651, 119] on app-icon "chevron-right" at bounding box center [656, 122] width 11 height 7
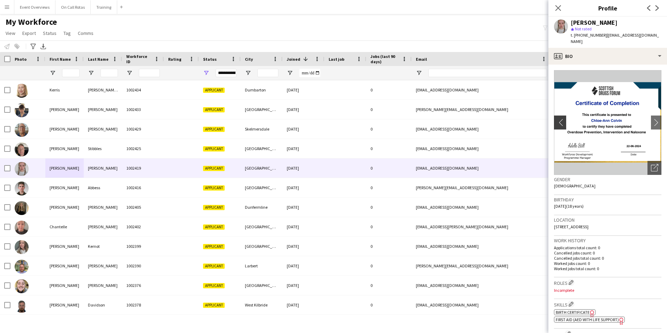
click at [558, 119] on app-icon "chevron-left" at bounding box center [559, 122] width 11 height 7
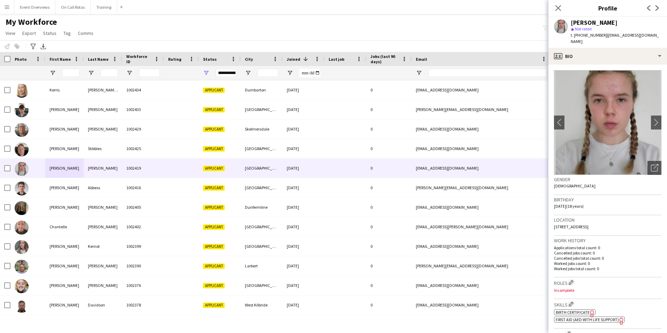
click at [560, 3] on div "Close pop-in" at bounding box center [558, 8] width 20 height 16
click at [559, 6] on icon "Close pop-in" at bounding box center [558, 8] width 7 height 7
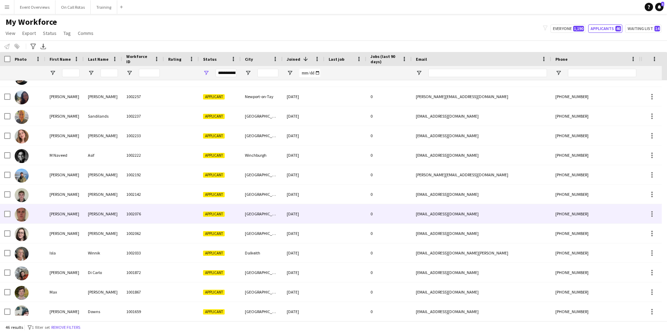
scroll to position [523, 0]
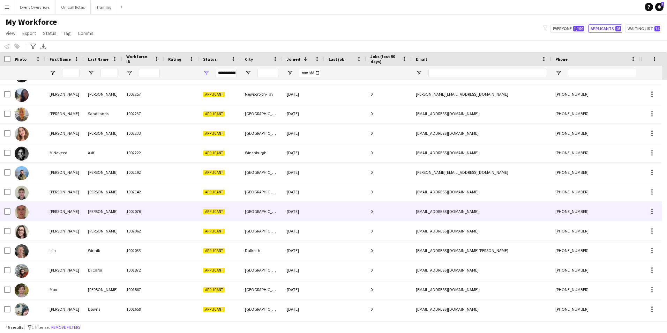
click at [121, 208] on div "Keay" at bounding box center [103, 211] width 38 height 19
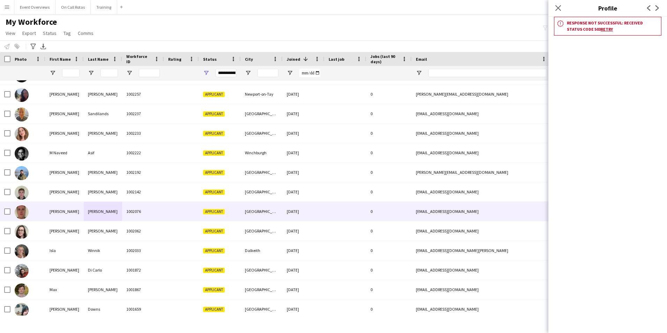
click at [601, 29] on link "Retry" at bounding box center [607, 29] width 12 height 5
click at [561, 6] on icon "Close pop-in" at bounding box center [558, 8] width 7 height 7
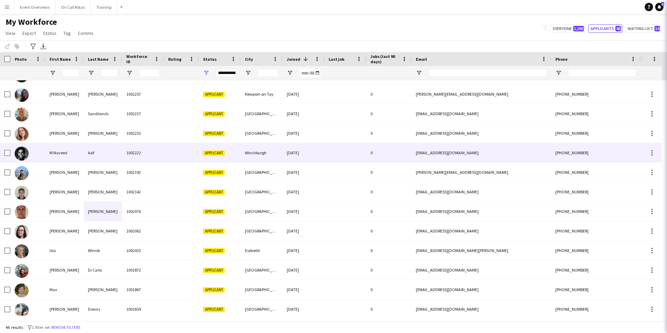
click at [172, 179] on div at bounding box center [181, 172] width 35 height 19
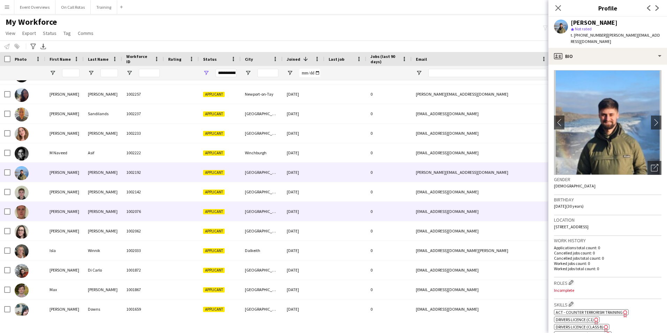
click at [113, 213] on div "Keay" at bounding box center [103, 211] width 38 height 19
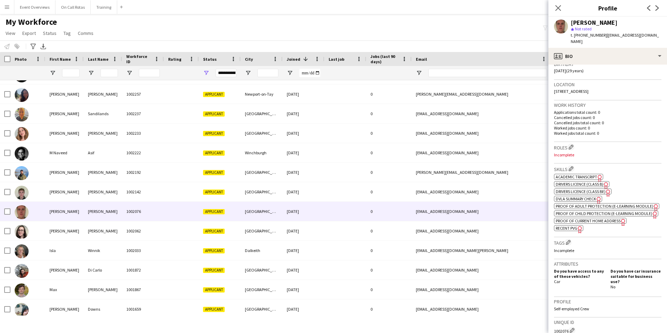
scroll to position [264, 0]
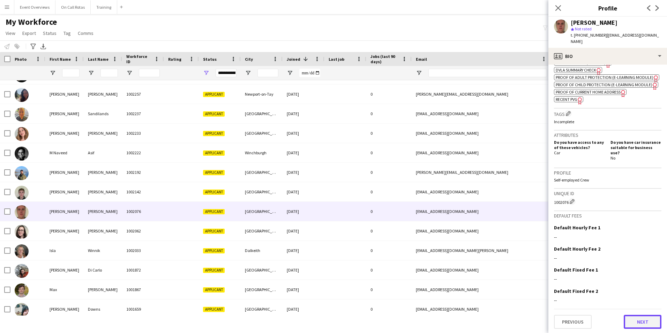
click at [636, 318] on button "Next" at bounding box center [643, 322] width 38 height 14
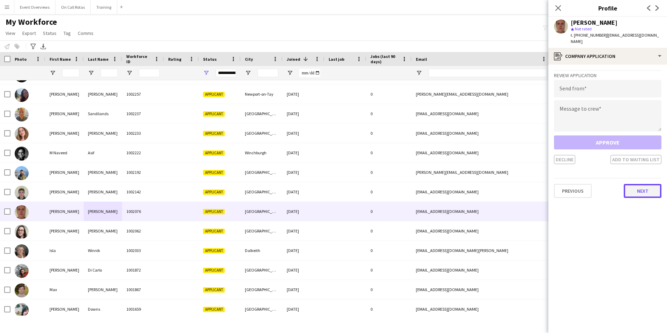
click at [637, 184] on button "Next" at bounding box center [643, 191] width 38 height 14
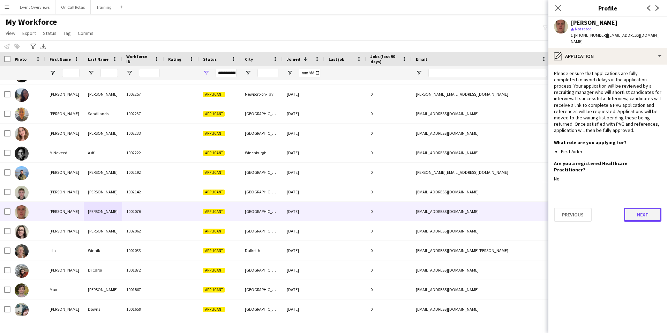
click at [644, 208] on button "Next" at bounding box center [643, 215] width 38 height 14
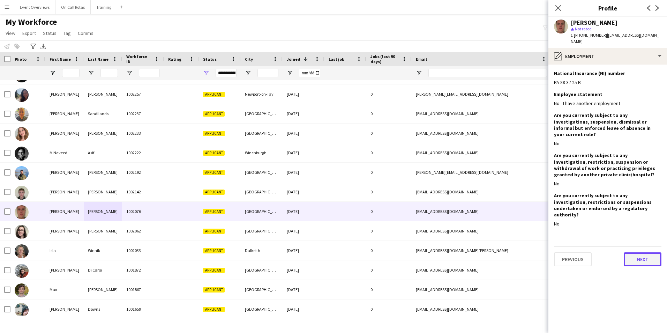
click at [641, 252] on button "Next" at bounding box center [643, 259] width 38 height 14
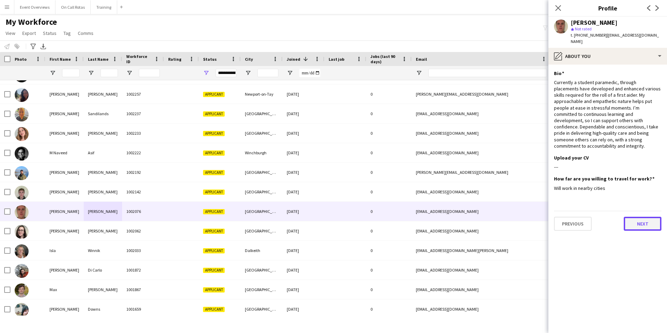
click at [635, 217] on button "Next" at bounding box center [643, 224] width 38 height 14
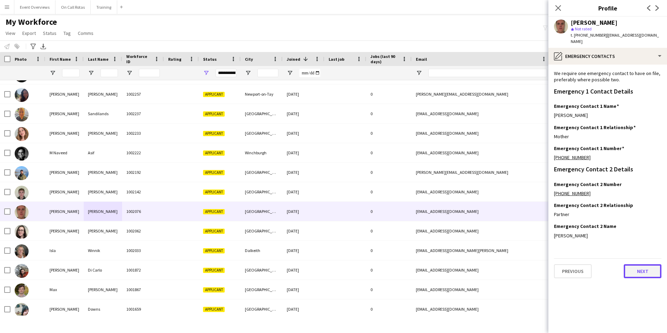
click at [633, 266] on button "Next" at bounding box center [643, 271] width 38 height 14
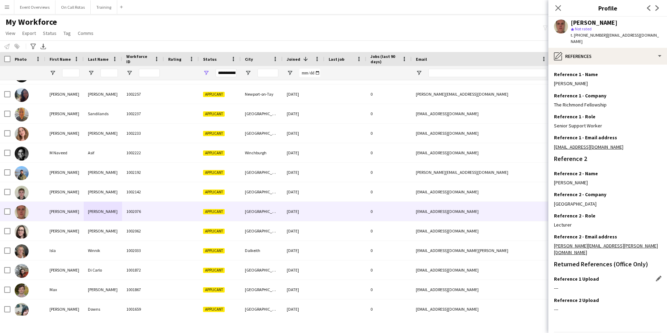
scroll to position [83, 0]
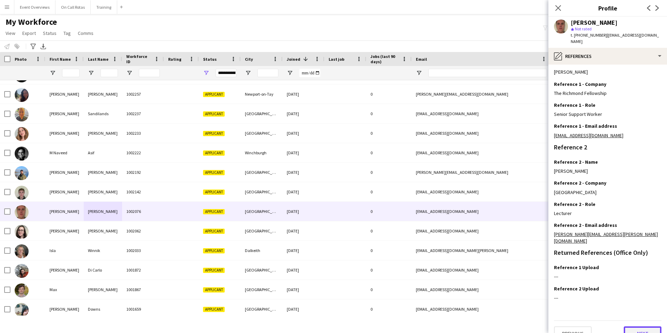
click at [633, 326] on button "Next" at bounding box center [643, 333] width 38 height 14
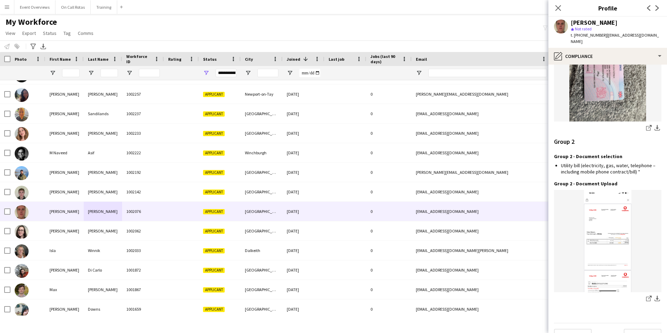
scroll to position [728, 0]
click at [632, 326] on button "Next" at bounding box center [643, 333] width 38 height 14
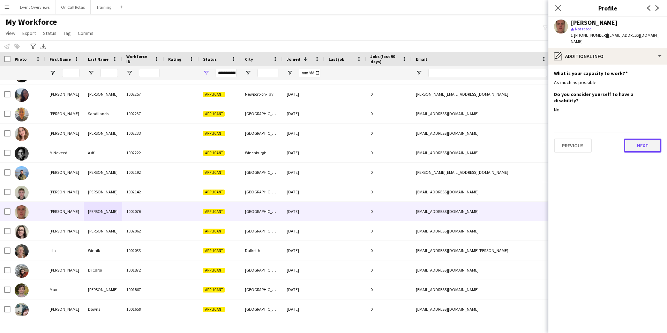
click at [638, 139] on button "Next" at bounding box center [643, 146] width 38 height 14
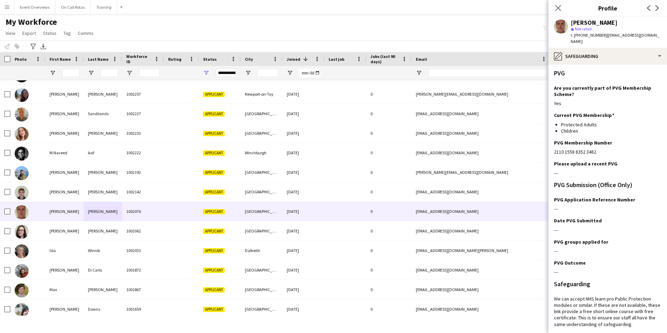
scroll to position [113, 0]
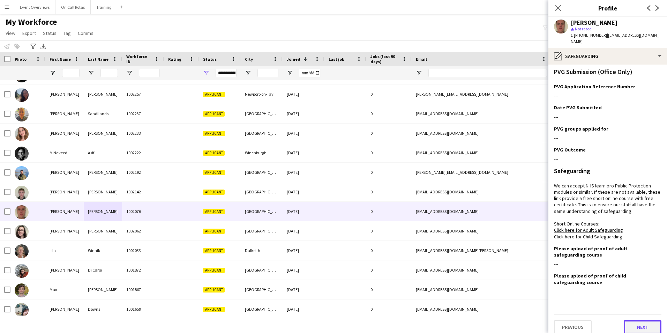
click at [635, 322] on button "Next" at bounding box center [643, 327] width 38 height 14
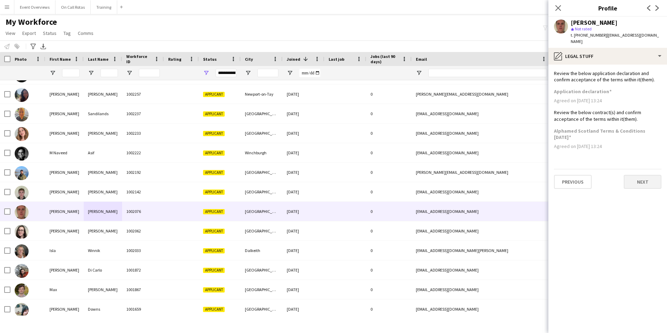
scroll to position [0, 0]
click at [639, 181] on button "Next" at bounding box center [643, 182] width 38 height 14
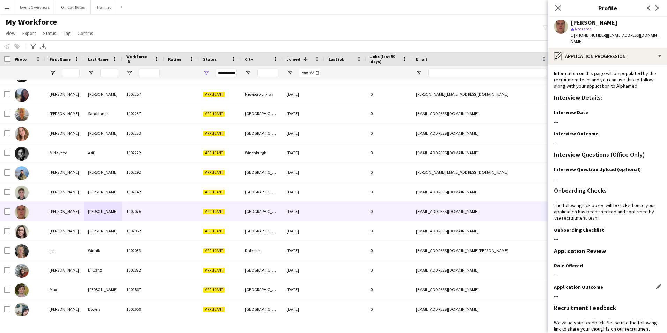
scroll to position [57, 0]
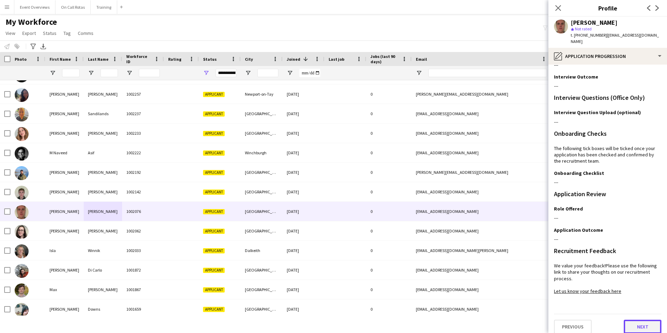
click at [636, 320] on button "Next" at bounding box center [643, 327] width 38 height 14
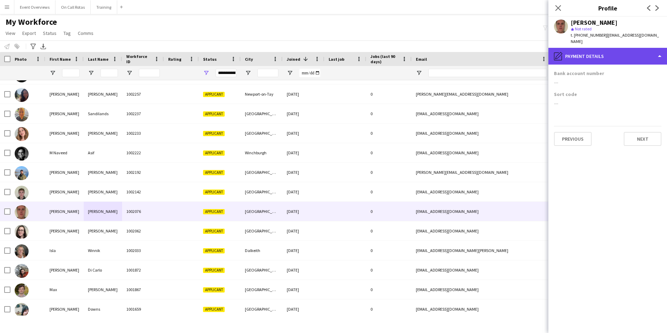
click at [607, 57] on div "pencil4 Payment details" at bounding box center [607, 56] width 119 height 17
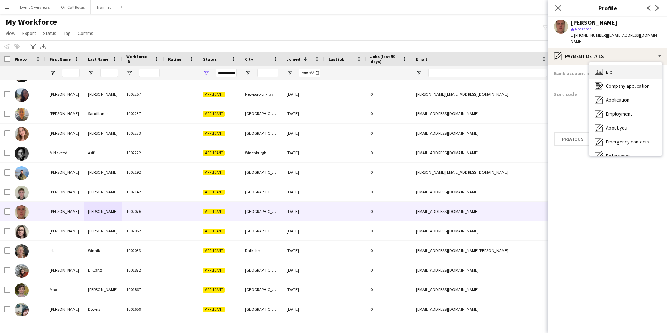
click at [614, 65] on div "Bio Bio" at bounding box center [625, 72] width 73 height 14
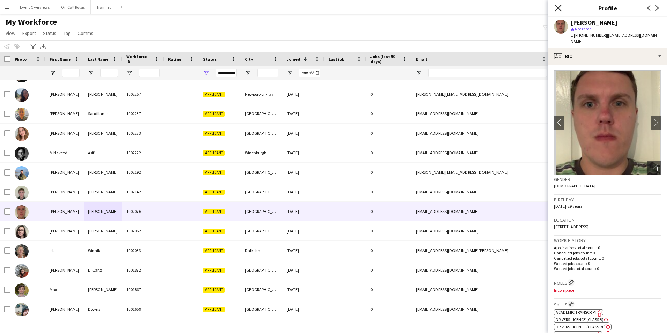
click at [558, 7] on icon at bounding box center [558, 8] width 7 height 7
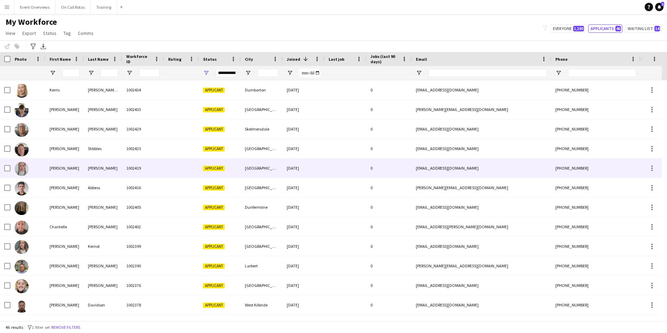
click at [151, 169] on div "1002419" at bounding box center [143, 167] width 42 height 19
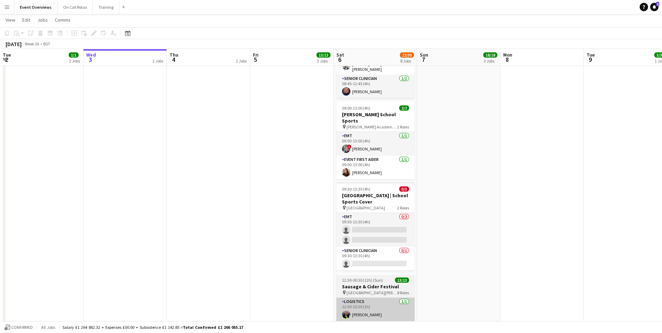
scroll to position [376, 0]
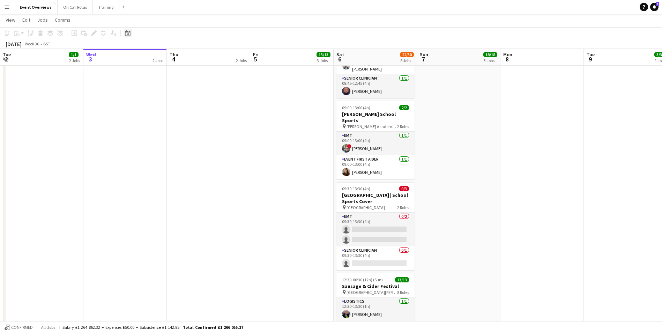
click at [124, 34] on div "Date picker" at bounding box center [128, 33] width 8 height 8
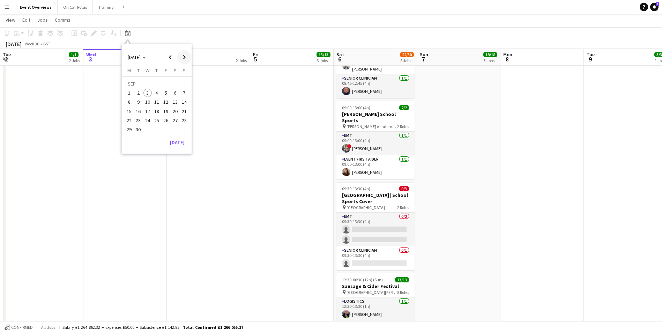
click at [185, 54] on span "Next month" at bounding box center [184, 57] width 14 height 14
click at [170, 54] on span "Previous month" at bounding box center [170, 57] width 14 height 14
click at [286, 124] on app-date-cell "CALLUM M AL MH AL 16:00-00:30 (8h30m) (Sat) 13/13 Ibiza Orchestra Experience pi…" at bounding box center [292, 46] width 83 height 689
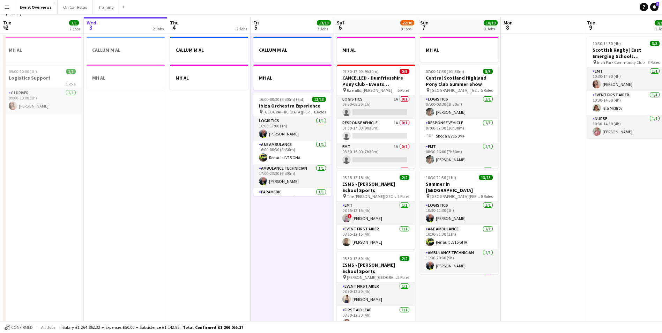
scroll to position [0, 0]
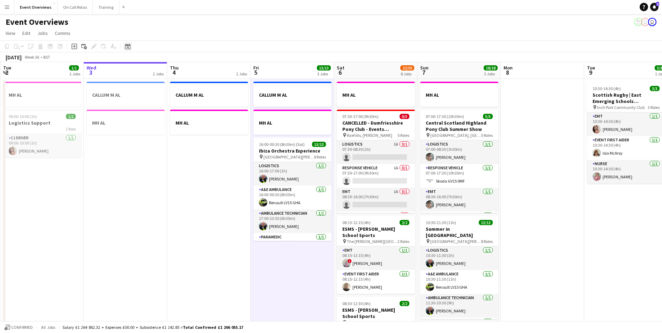
click at [127, 47] on icon "Date picker" at bounding box center [128, 47] width 6 height 6
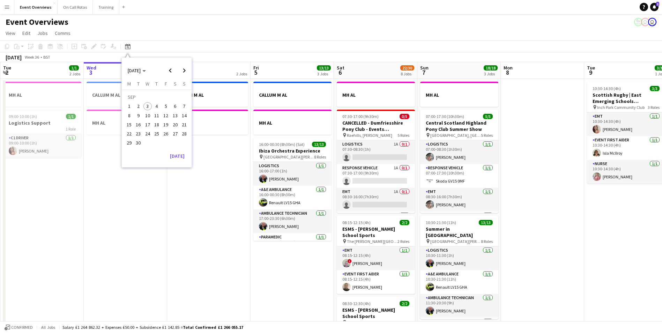
click at [148, 116] on span "10" at bounding box center [147, 115] width 8 height 8
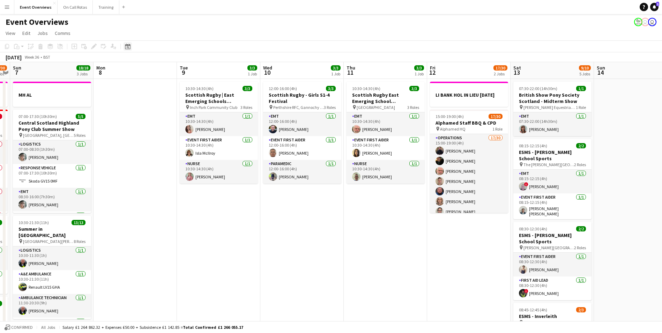
click at [130, 45] on div "Date picker" at bounding box center [128, 46] width 8 height 8
click at [149, 103] on span "3" at bounding box center [147, 106] width 8 height 8
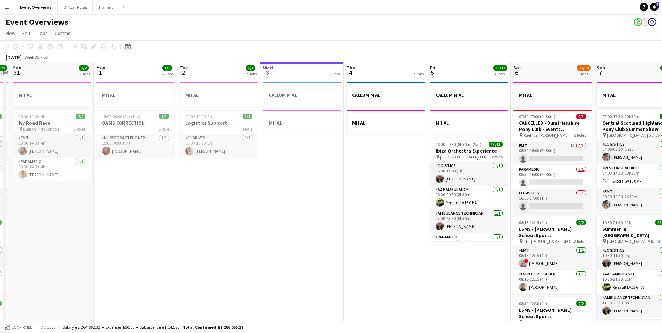
click at [128, 48] on icon at bounding box center [128, 47] width 2 height 2
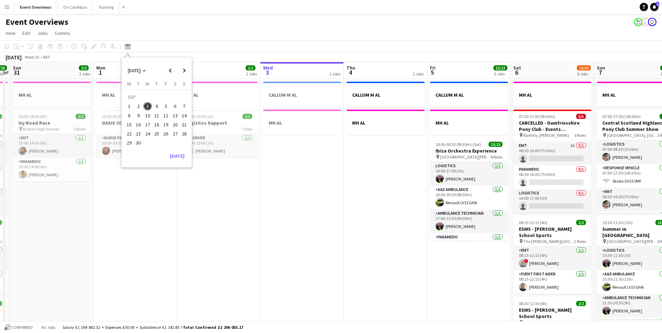
click at [155, 115] on span "11" at bounding box center [156, 115] width 8 height 8
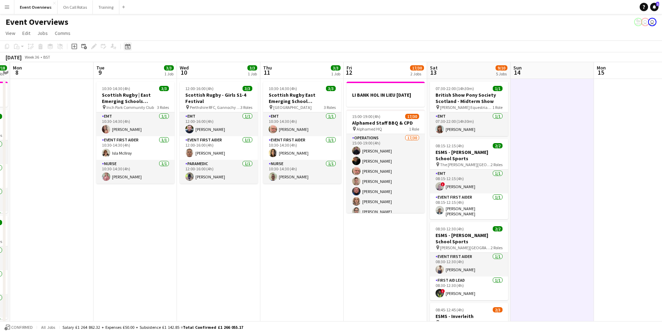
click at [128, 48] on icon at bounding box center [128, 47] width 2 height 2
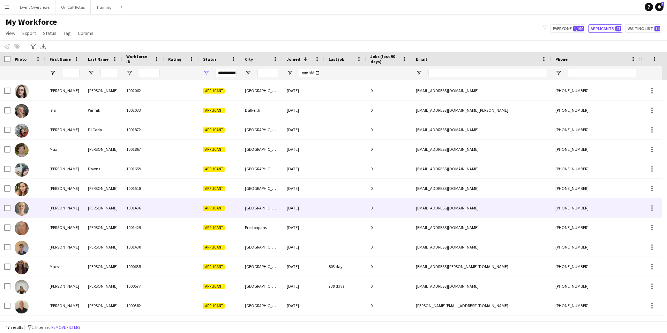
scroll to position [648, 0]
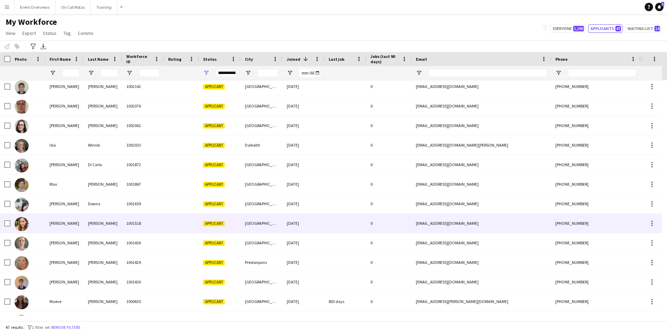
click at [107, 218] on div "[PERSON_NAME]" at bounding box center [103, 223] width 38 height 19
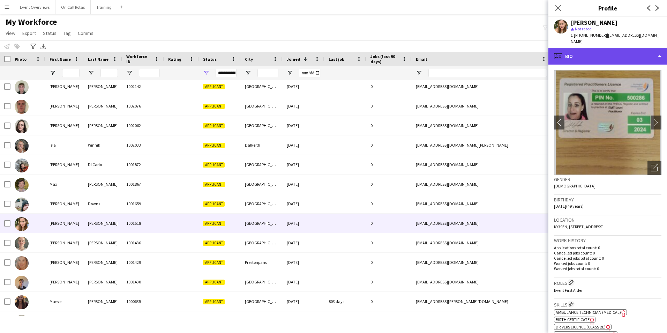
click at [618, 55] on div "profile Bio" at bounding box center [607, 56] width 119 height 17
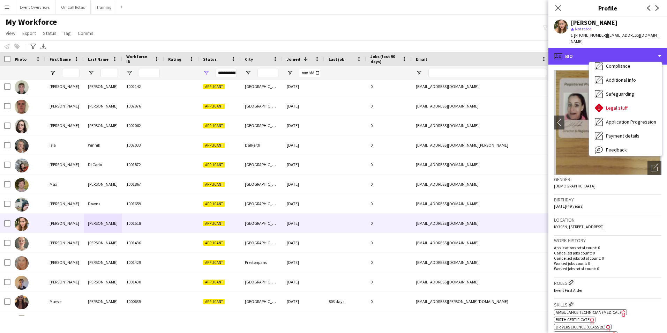
scroll to position [121, 0]
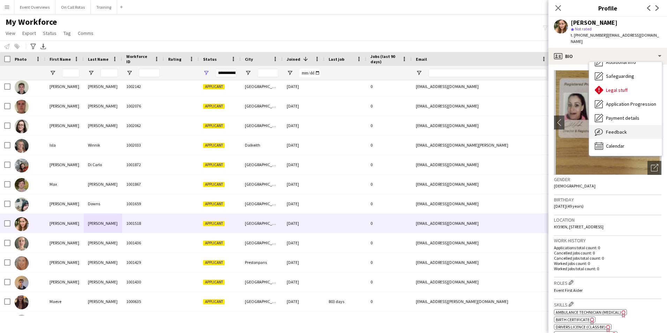
click at [605, 125] on div "Feedback Feedback" at bounding box center [625, 132] width 73 height 14
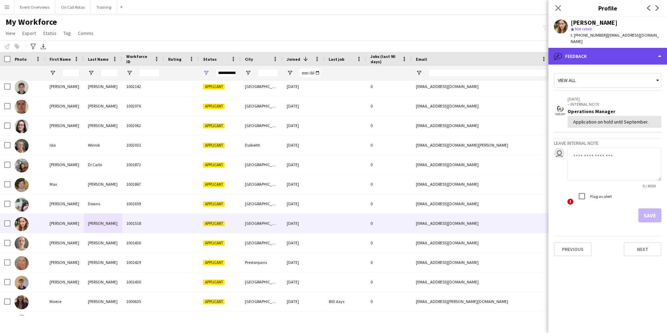
click at [602, 48] on div "bubble-pencil Feedback" at bounding box center [607, 56] width 119 height 17
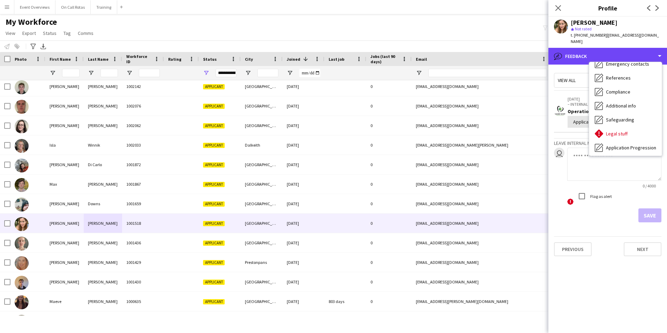
scroll to position [0, 0]
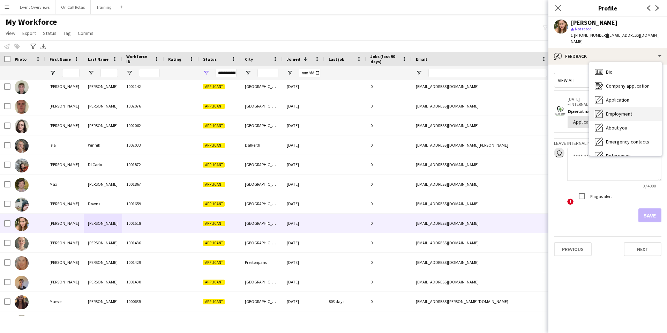
click at [609, 69] on span "Bio" at bounding box center [609, 72] width 7 height 6
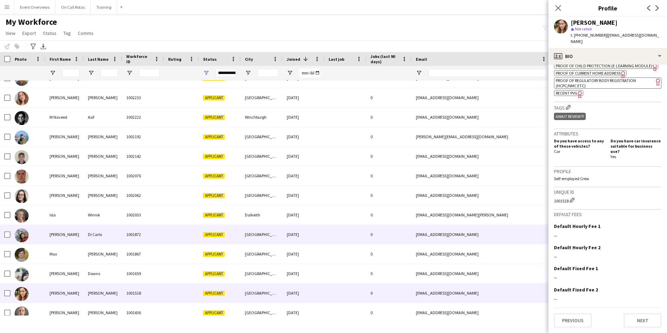
click at [69, 226] on div "Andrew" at bounding box center [64, 234] width 38 height 19
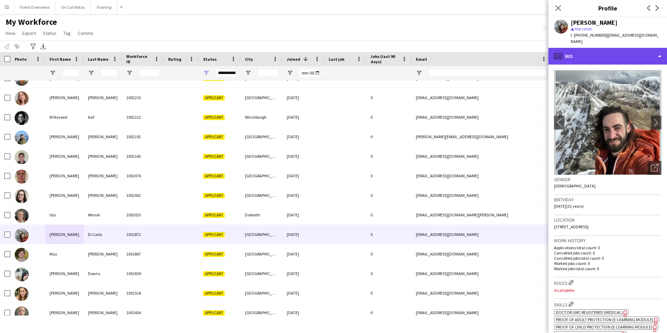
click at [626, 51] on div "profile Bio" at bounding box center [607, 56] width 119 height 17
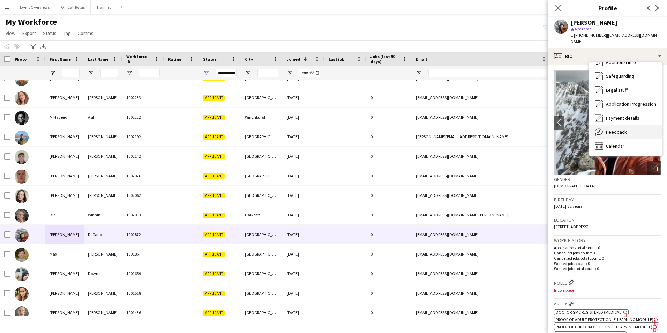
click at [616, 125] on div "Feedback Feedback" at bounding box center [625, 132] width 73 height 14
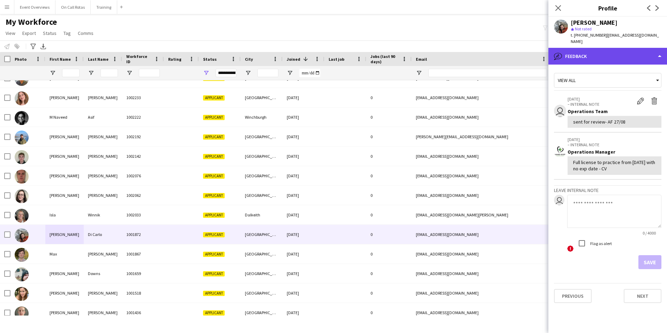
click at [598, 55] on div "bubble-pencil Feedback" at bounding box center [607, 56] width 119 height 17
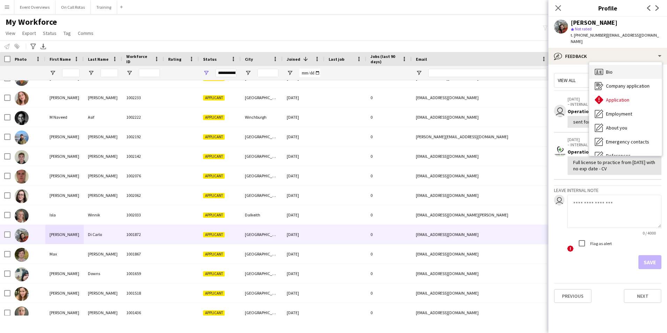
click at [619, 67] on div "Bio Bio" at bounding box center [625, 72] width 73 height 14
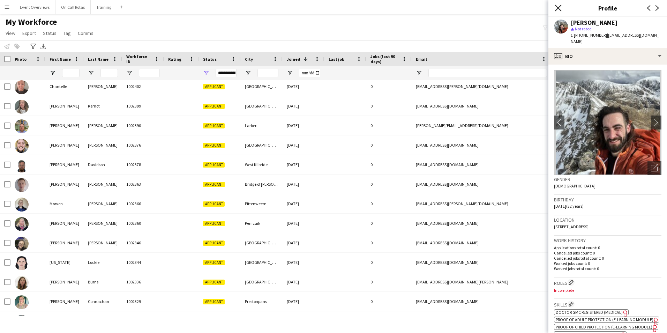
click at [561, 10] on icon at bounding box center [558, 8] width 7 height 7
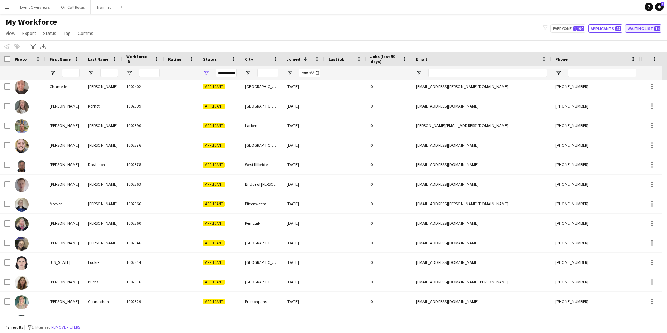
click at [647, 31] on button "Waiting list 14" at bounding box center [643, 28] width 36 height 8
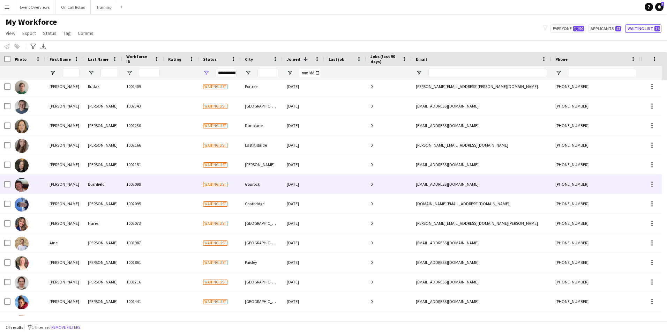
click at [58, 185] on div "David" at bounding box center [64, 183] width 38 height 19
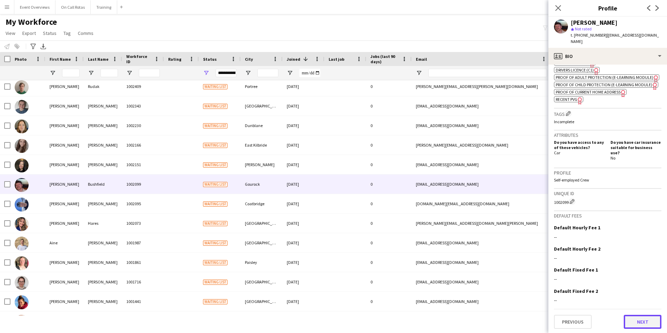
click at [628, 319] on button "Next" at bounding box center [643, 322] width 38 height 14
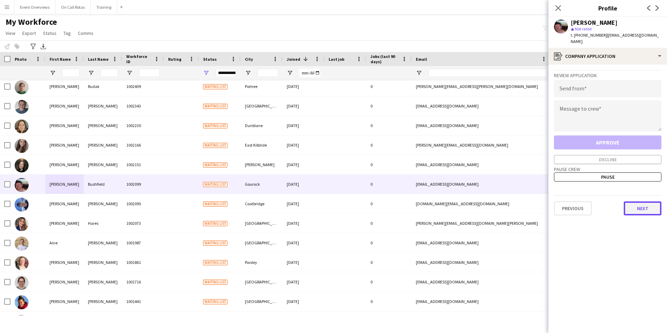
click at [644, 201] on button "Next" at bounding box center [643, 208] width 38 height 14
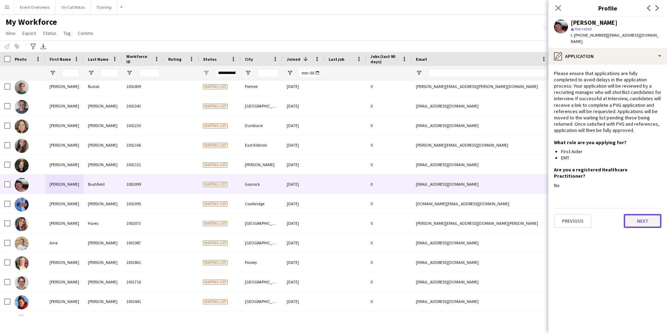
click at [648, 214] on button "Next" at bounding box center [643, 221] width 38 height 14
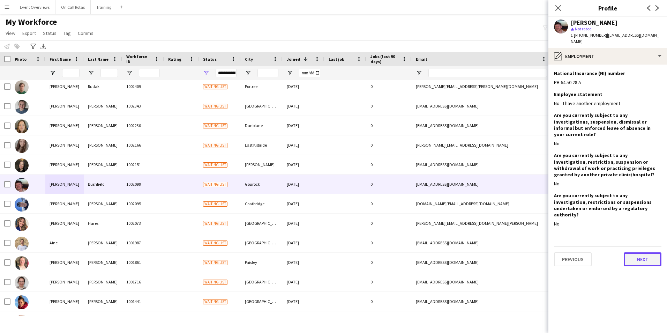
click at [645, 252] on button "Next" at bounding box center [643, 259] width 38 height 14
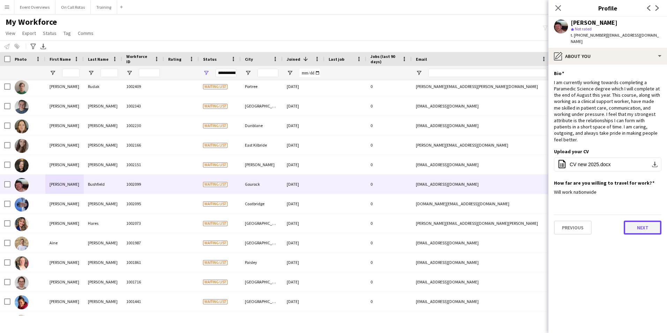
click at [638, 221] on button "Next" at bounding box center [643, 228] width 38 height 14
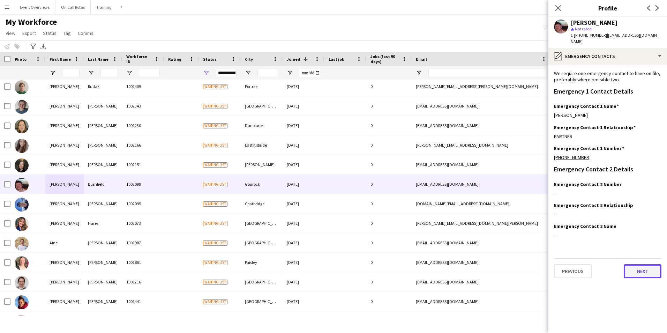
click at [634, 264] on button "Next" at bounding box center [643, 271] width 38 height 14
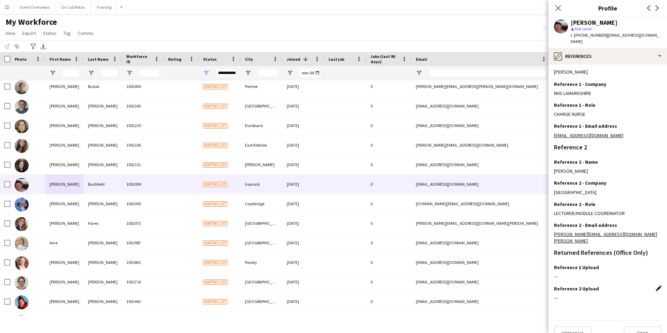
click at [656, 285] on app-icon "Edit this field" at bounding box center [659, 288] width 6 height 6
click at [621, 294] on button "Upload new file" at bounding box center [640, 299] width 44 height 11
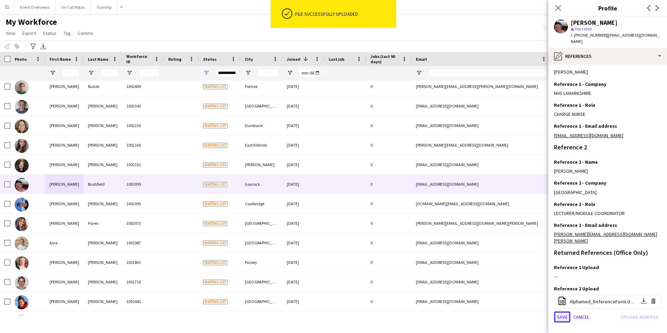
click at [561, 311] on button "Save" at bounding box center [562, 316] width 16 height 11
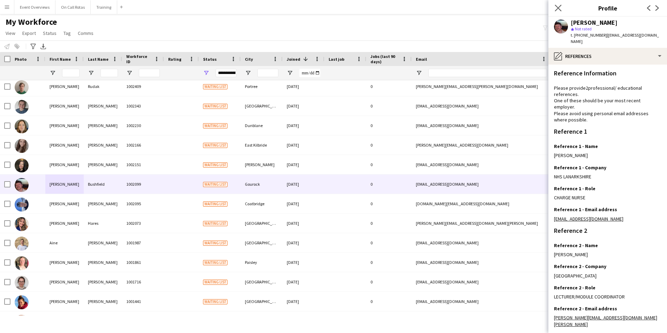
click at [556, 12] on app-icon "Close pop-in" at bounding box center [558, 8] width 10 height 10
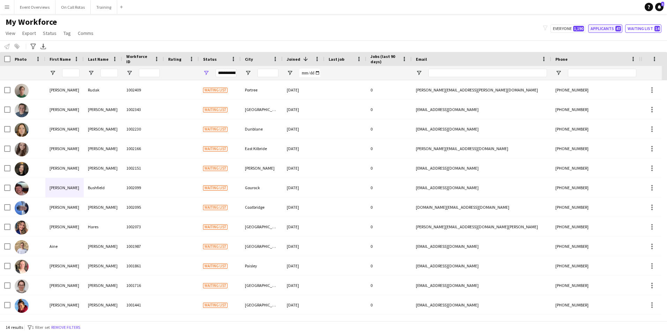
click at [616, 25] on button "Applicants 47" at bounding box center [605, 28] width 34 height 8
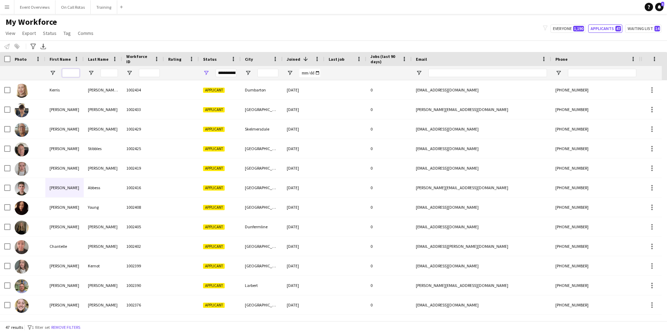
click at [72, 69] on input "First Name Filter Input" at bounding box center [70, 73] width 17 height 8
click at [226, 72] on div "**********" at bounding box center [226, 73] width 21 height 8
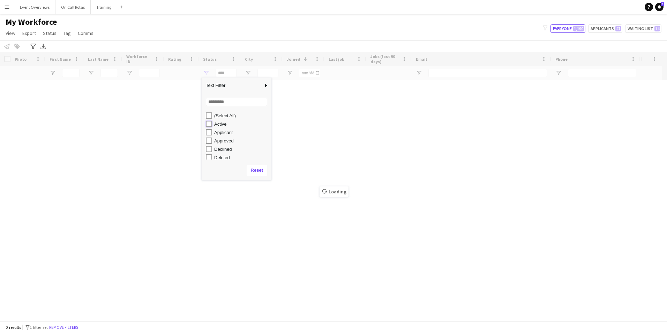
type input "**********"
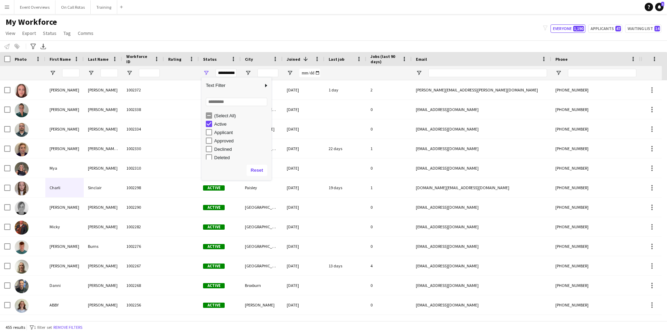
click at [237, 34] on div "My Workforce View Views Default view Active Staff Applications - First Aider Ap…" at bounding box center [333, 29] width 667 height 24
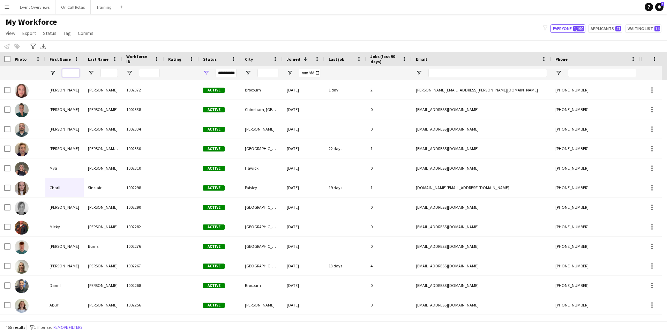
click at [72, 73] on input "First Name Filter Input" at bounding box center [70, 73] width 17 height 8
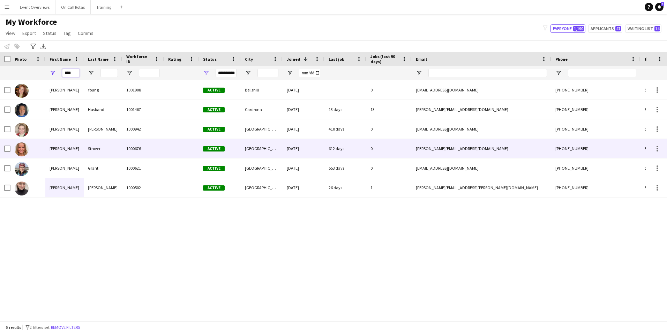
type input "****"
click at [96, 153] on div "Strover" at bounding box center [103, 148] width 38 height 19
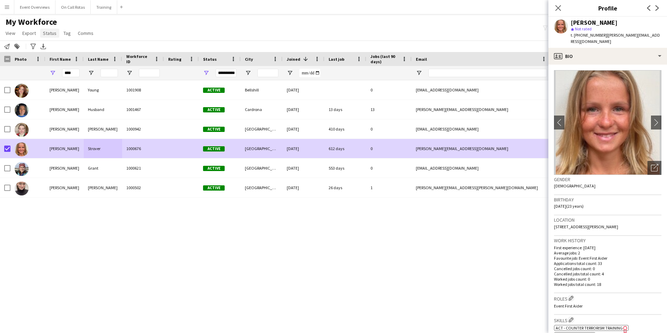
click at [44, 32] on span "Status" at bounding box center [50, 33] width 14 height 6
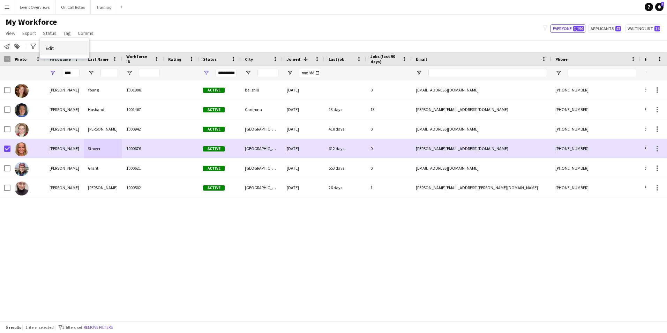
click at [63, 46] on link "Edit" at bounding box center [64, 48] width 49 height 15
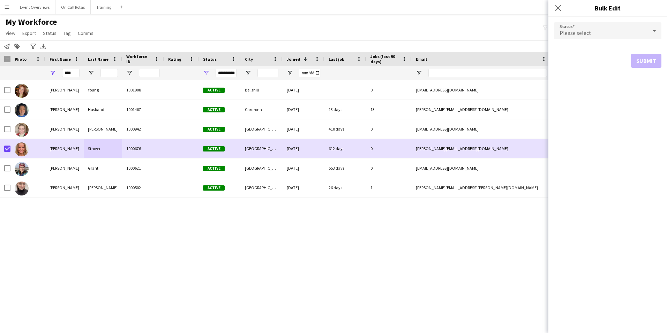
click at [579, 32] on span "Please select" at bounding box center [576, 32] width 32 height 7
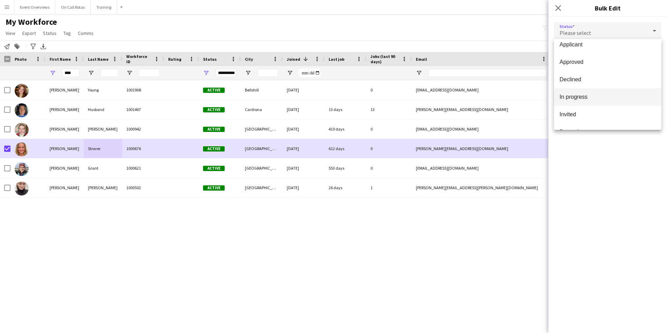
scroll to position [35, 0]
click at [592, 81] on mat-option "In progress" at bounding box center [607, 85] width 107 height 17
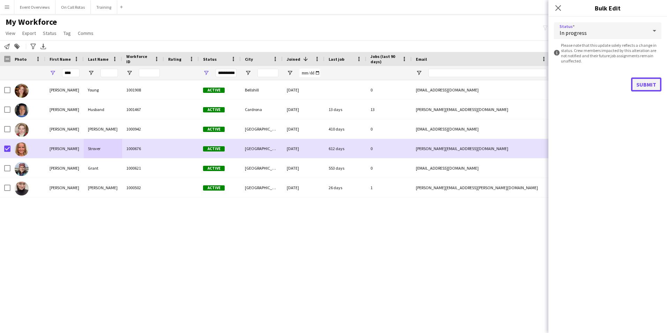
click at [642, 86] on button "Submit" at bounding box center [646, 84] width 30 height 14
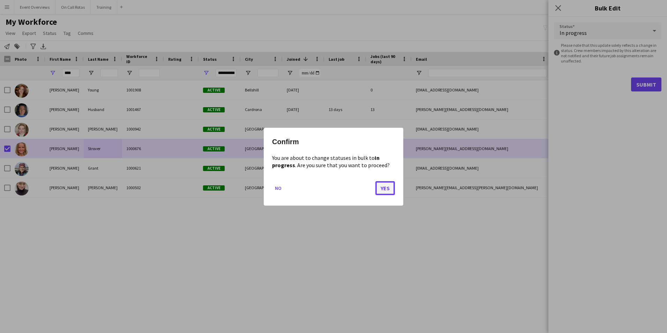
click at [387, 186] on button "Yes" at bounding box center [385, 188] width 20 height 14
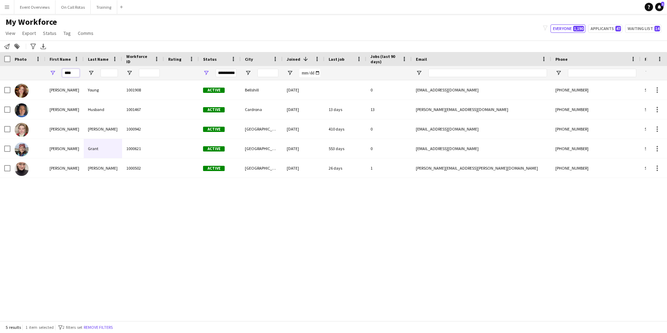
drag, startPoint x: 76, startPoint y: 75, endPoint x: 14, endPoint y: 77, distance: 61.8
click at [14, 77] on div "**********" at bounding box center [378, 73] width 756 height 14
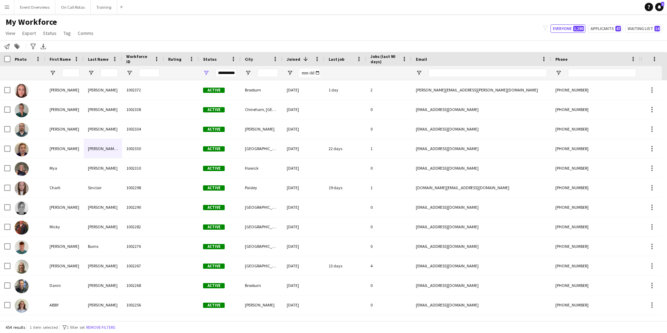
click at [223, 74] on div "**********" at bounding box center [226, 73] width 21 height 8
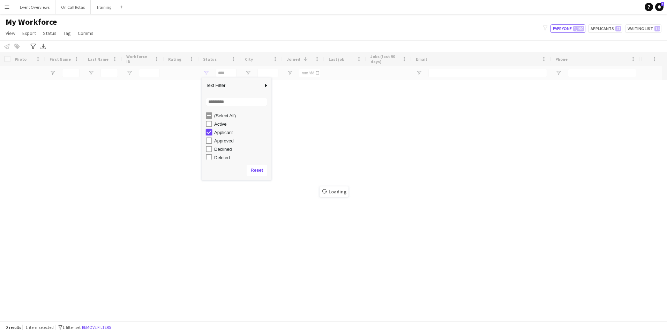
type input "**********"
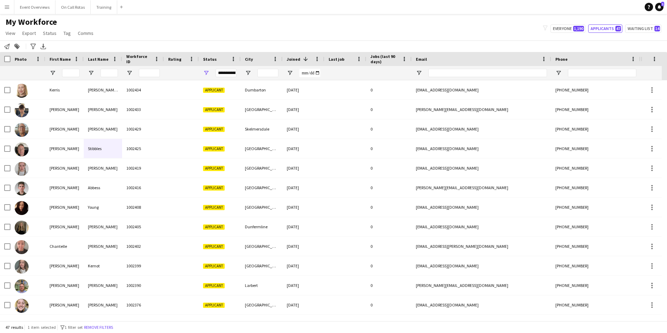
click at [392, 22] on div "My Workforce View Views Default view Active Staff Applications - First Aider Ap…" at bounding box center [333, 29] width 667 height 24
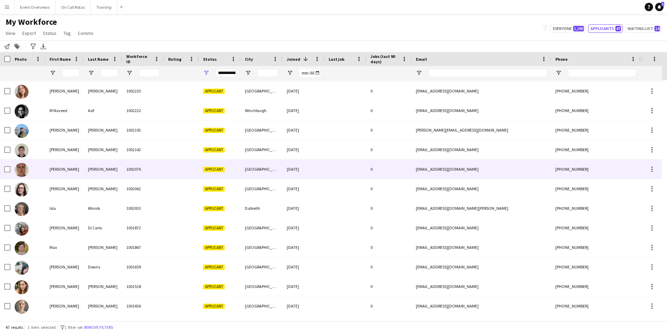
scroll to position [578, 0]
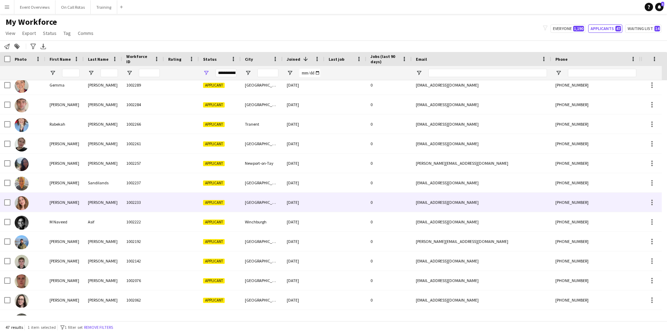
click at [65, 201] on div "Paulina" at bounding box center [64, 202] width 38 height 19
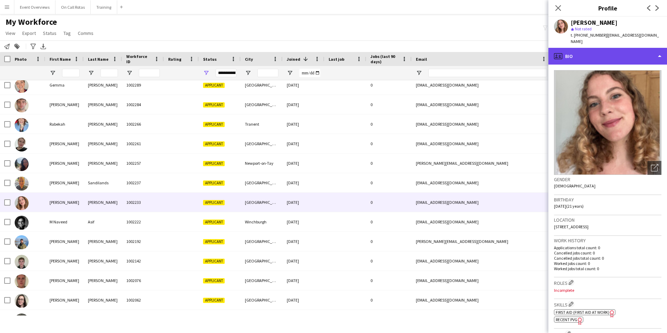
click at [581, 48] on div "profile Bio" at bounding box center [607, 56] width 119 height 17
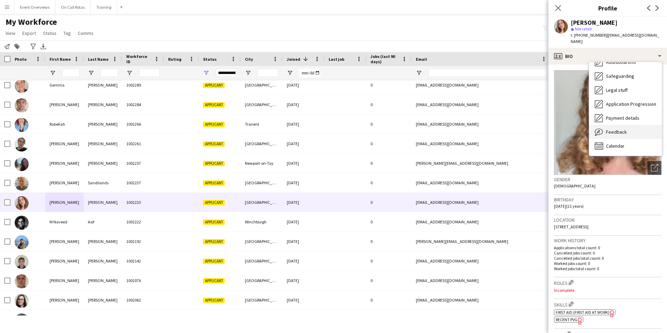
click at [614, 129] on span "Feedback" at bounding box center [616, 132] width 21 height 6
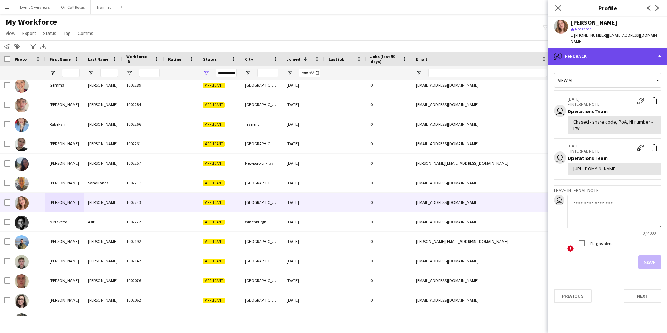
click at [587, 56] on div "bubble-pencil Feedback" at bounding box center [607, 56] width 119 height 17
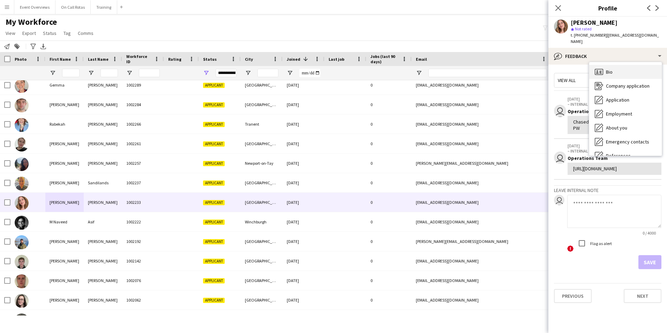
click at [603, 68] on icon "Bio" at bounding box center [599, 72] width 8 height 8
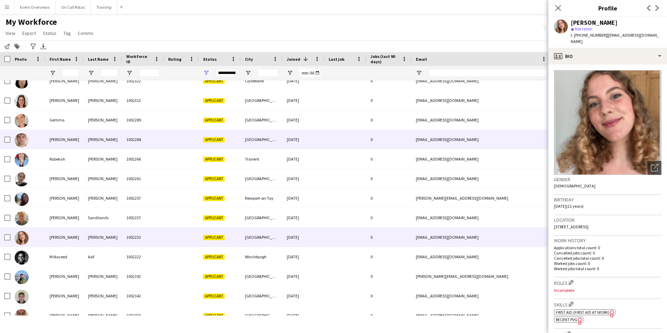
click at [61, 143] on div "Josh" at bounding box center [64, 139] width 38 height 19
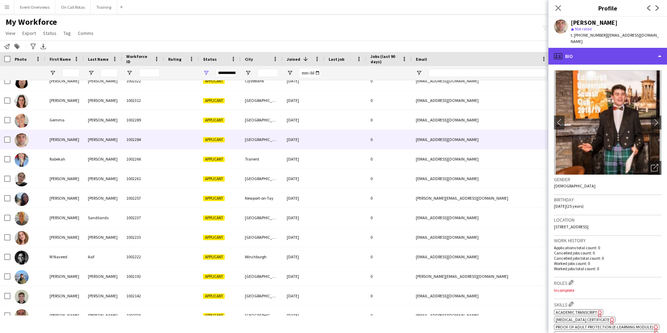
click at [621, 50] on div "profile Bio" at bounding box center [607, 56] width 119 height 17
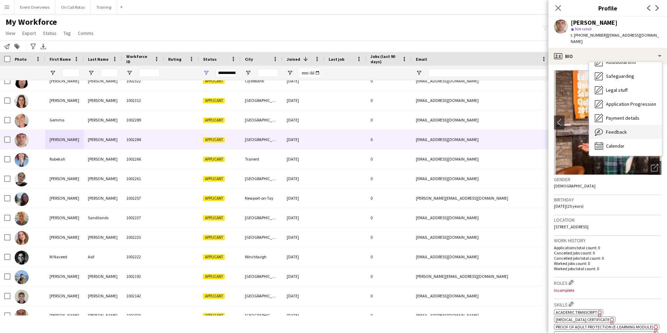
click at [634, 125] on div "Feedback Feedback" at bounding box center [625, 132] width 73 height 14
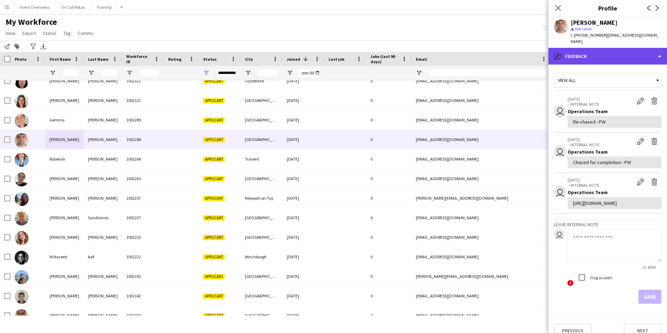
click at [612, 50] on div "bubble-pencil Feedback" at bounding box center [607, 56] width 119 height 17
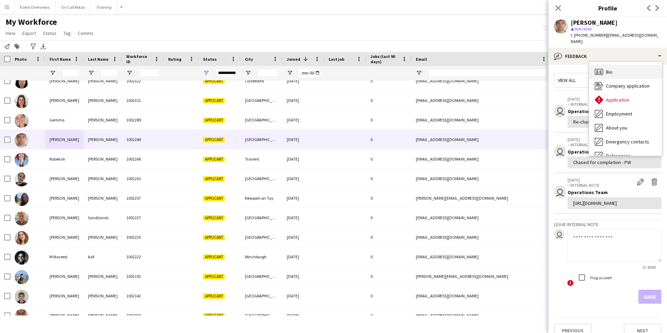
click at [616, 66] on div "Bio Bio" at bounding box center [625, 72] width 73 height 14
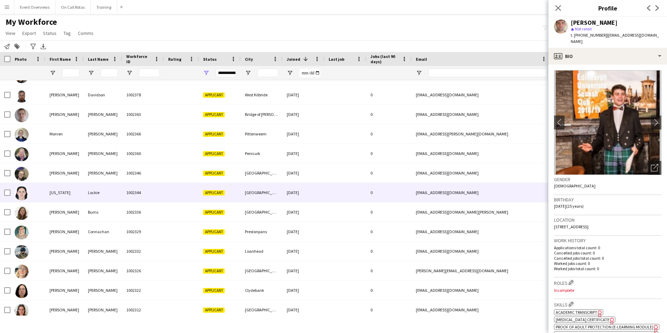
click at [58, 191] on div "Georgia" at bounding box center [64, 192] width 38 height 19
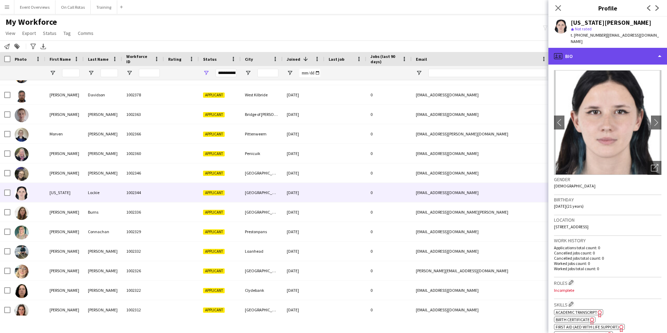
click at [627, 48] on div "profile Bio" at bounding box center [607, 56] width 119 height 17
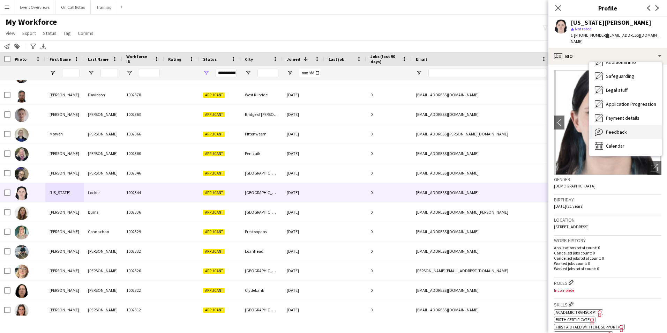
click at [619, 129] on span "Feedback" at bounding box center [616, 132] width 21 height 6
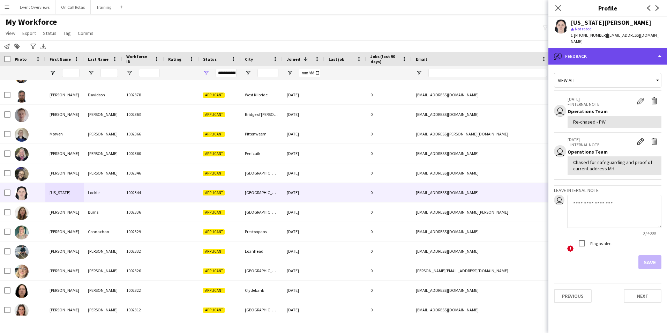
click at [578, 48] on div "bubble-pencil Feedback" at bounding box center [607, 56] width 119 height 17
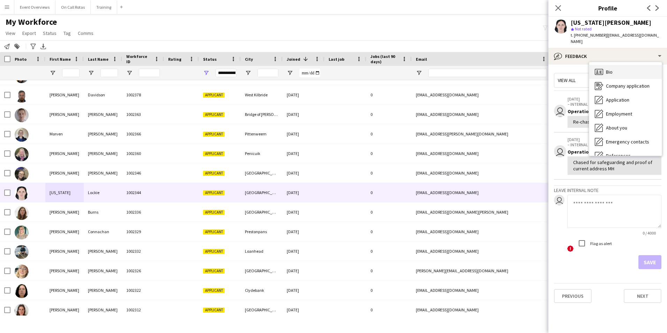
click at [611, 69] on span "Bio" at bounding box center [609, 72] width 7 height 6
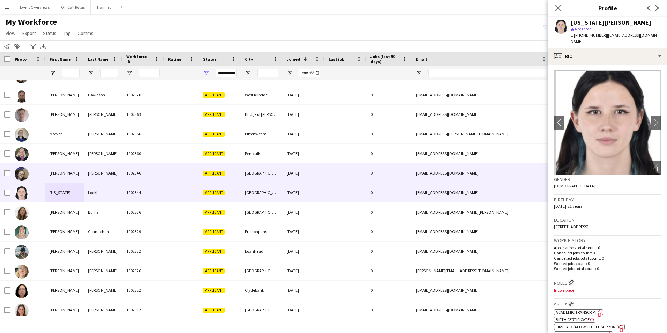
click at [66, 170] on div "Emily" at bounding box center [64, 172] width 38 height 19
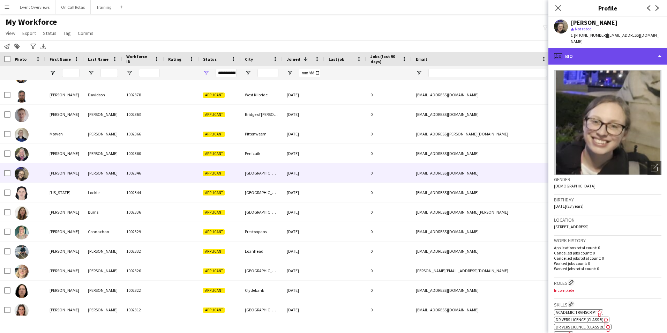
click at [607, 54] on div "profile Bio" at bounding box center [607, 56] width 119 height 17
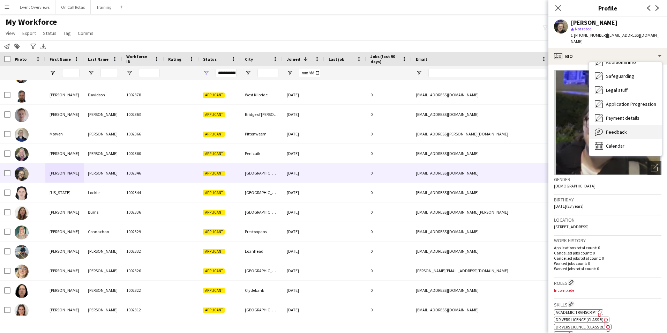
click at [626, 129] on div "Feedback Feedback" at bounding box center [625, 132] width 73 height 14
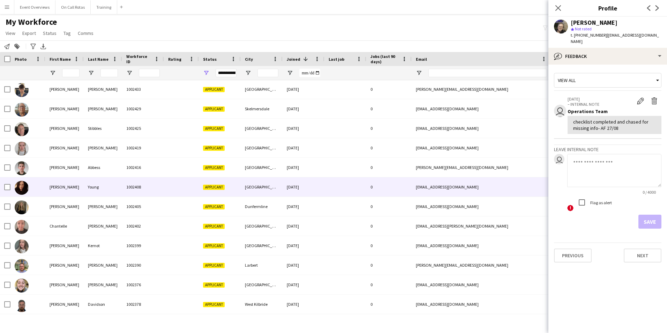
click at [75, 186] on div "Donna" at bounding box center [64, 186] width 38 height 19
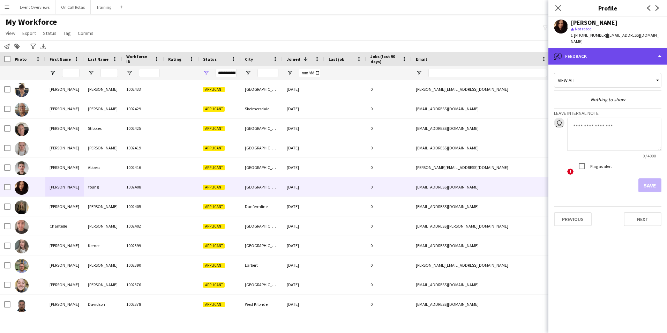
click at [621, 51] on div "bubble-pencil Feedback" at bounding box center [607, 56] width 119 height 17
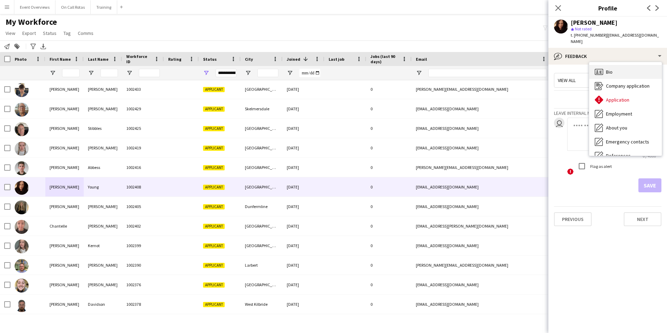
click at [626, 65] on div "Bio Bio" at bounding box center [625, 72] width 73 height 14
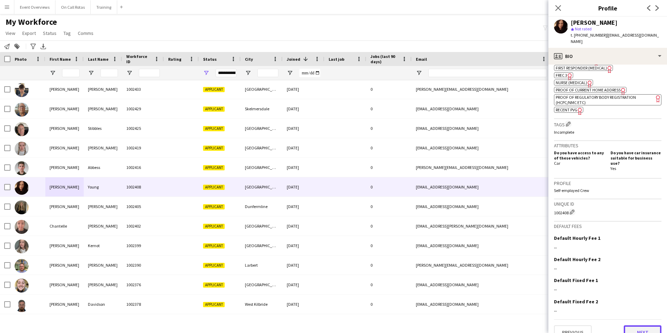
click at [629, 325] on button "Next" at bounding box center [643, 332] width 38 height 14
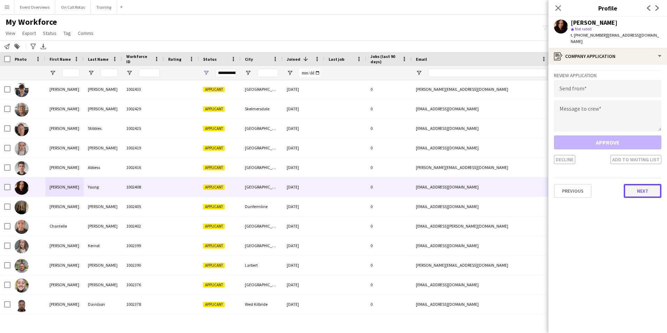
click at [635, 189] on button "Next" at bounding box center [643, 191] width 38 height 14
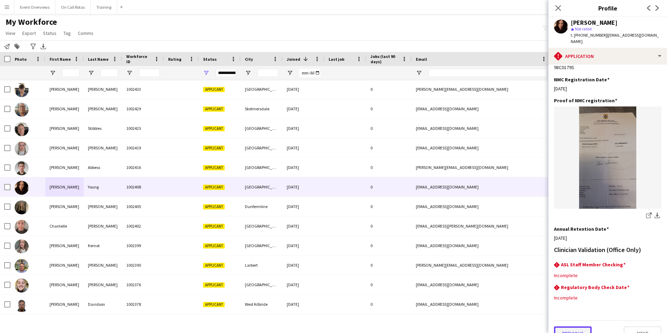
click at [571, 326] on button "Previous" at bounding box center [573, 333] width 38 height 14
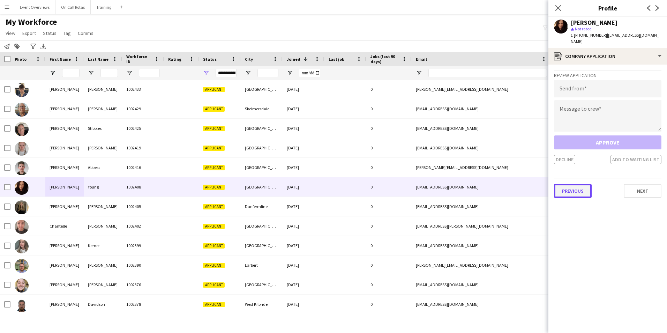
click at [584, 186] on button "Previous" at bounding box center [573, 191] width 38 height 14
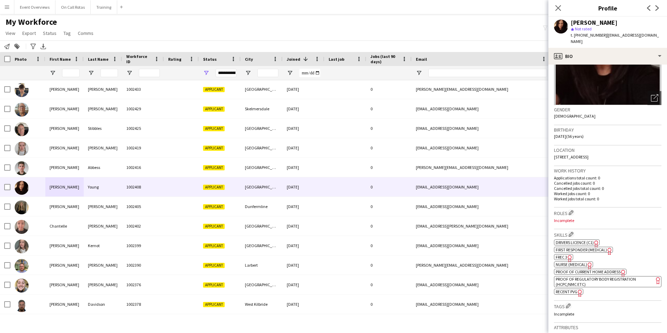
click at [581, 247] on span "First Responder (Medical)" at bounding box center [581, 249] width 51 height 5
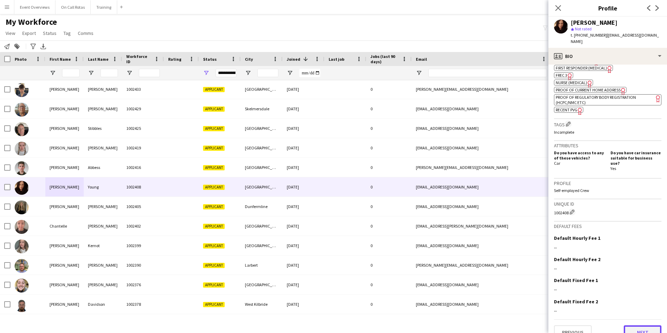
click at [627, 325] on button "Next" at bounding box center [643, 332] width 38 height 14
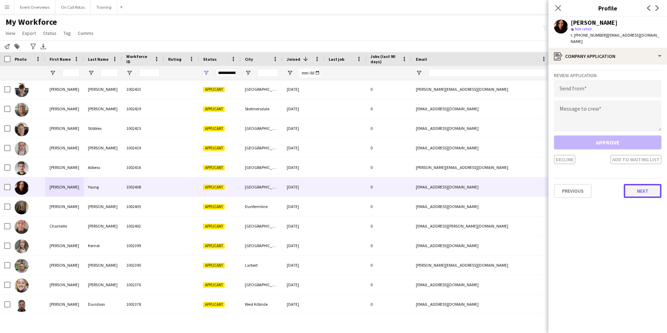
click at [641, 187] on button "Next" at bounding box center [643, 191] width 38 height 14
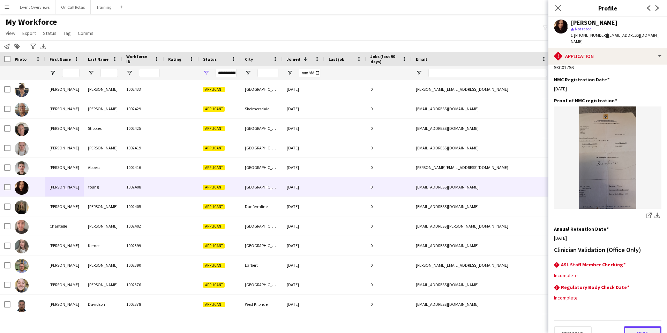
click at [630, 326] on button "Next" at bounding box center [643, 333] width 38 height 14
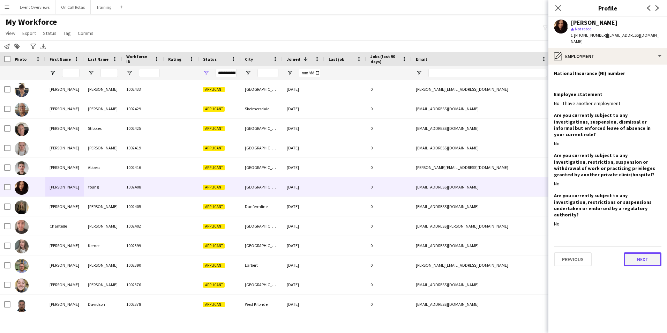
click at [642, 252] on button "Next" at bounding box center [643, 259] width 38 height 14
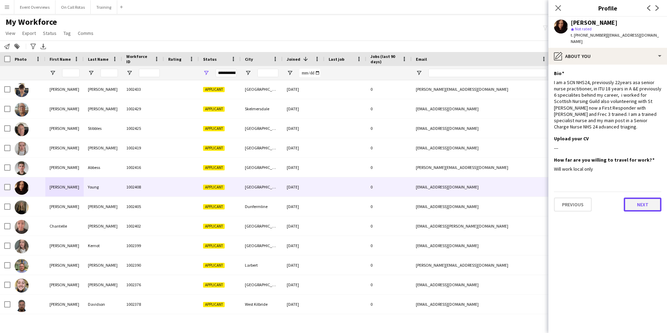
click at [645, 201] on button "Next" at bounding box center [643, 204] width 38 height 14
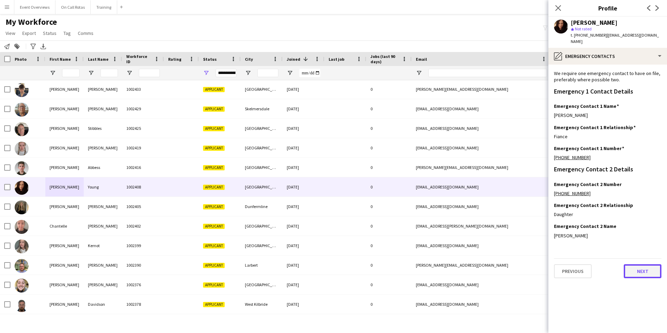
click at [644, 265] on button "Next" at bounding box center [643, 271] width 38 height 14
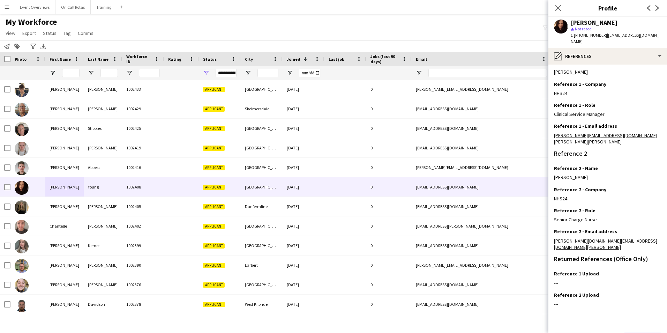
click at [629, 333] on button "Next" at bounding box center [643, 340] width 38 height 14
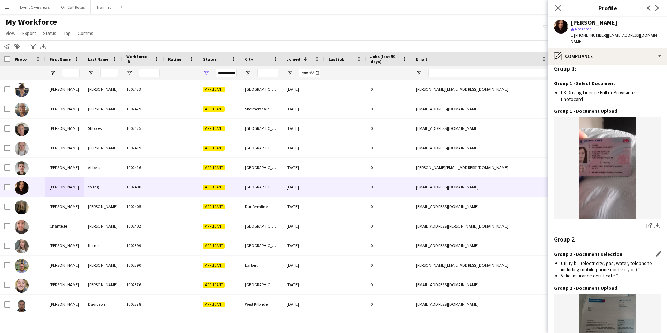
scroll to position [854, 0]
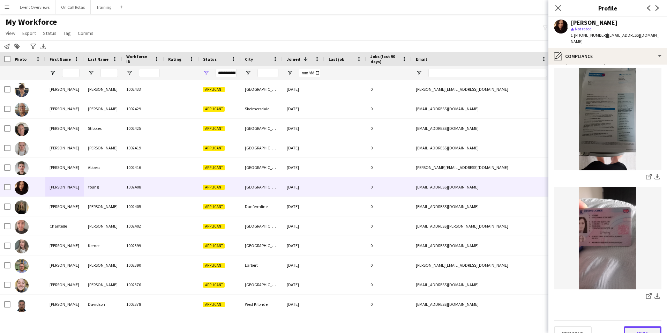
click at [637, 326] on button "Next" at bounding box center [643, 333] width 38 height 14
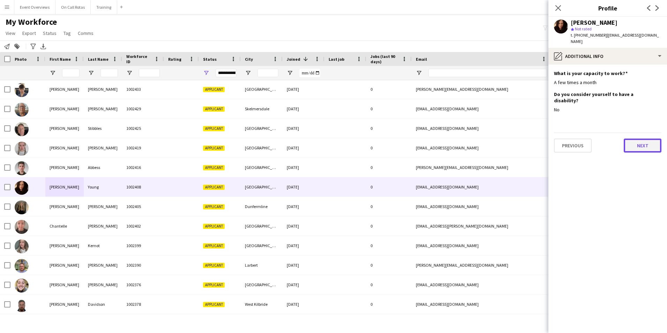
click at [639, 139] on button "Next" at bounding box center [643, 146] width 38 height 14
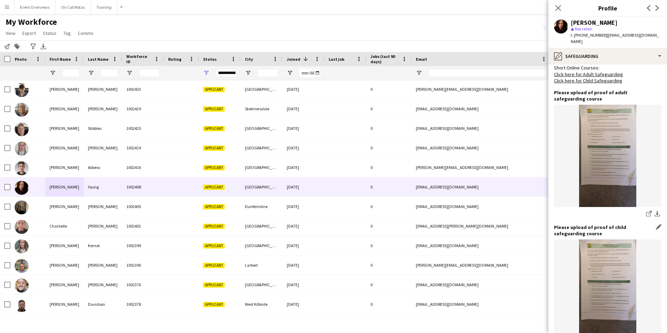
scroll to position [435, 0]
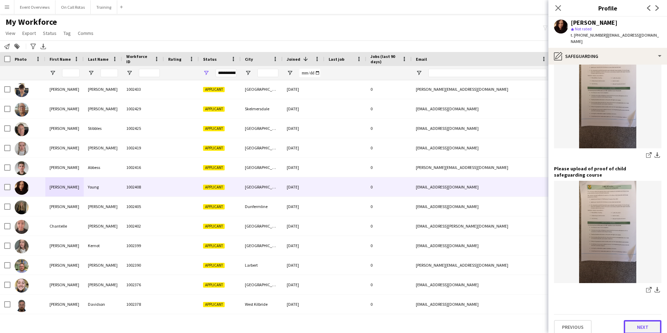
click at [637, 321] on button "Next" at bounding box center [643, 327] width 38 height 14
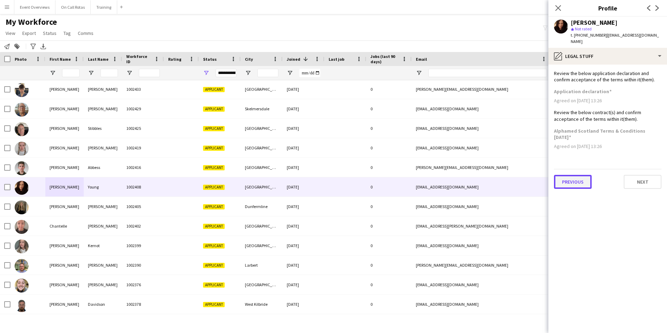
click at [579, 176] on button "Previous" at bounding box center [573, 182] width 38 height 14
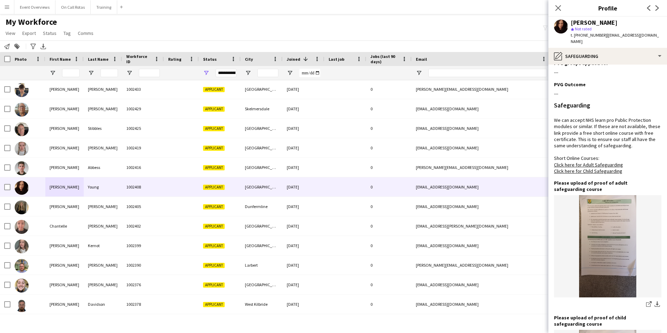
scroll to position [435, 0]
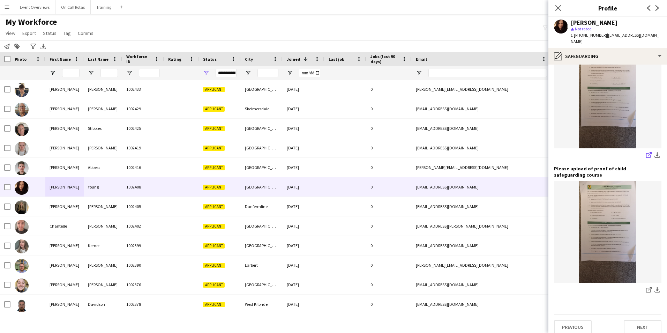
click at [647, 151] on link "share-external-link-1" at bounding box center [649, 155] width 8 height 8
click at [646, 287] on icon "share-external-link-1" at bounding box center [649, 290] width 6 height 6
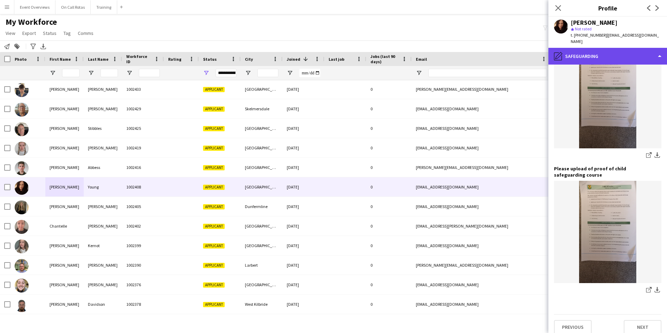
click at [579, 48] on div "pencil4 Safeguarding" at bounding box center [607, 56] width 119 height 17
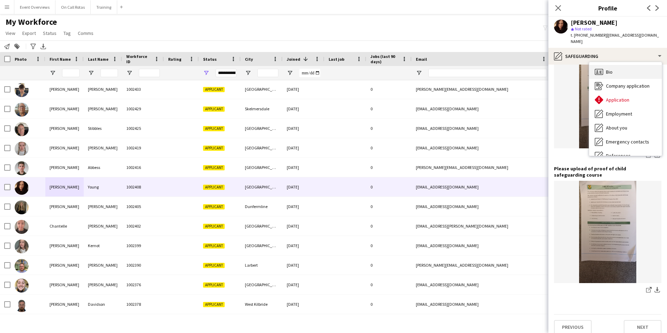
click at [604, 66] on div "Bio Bio" at bounding box center [625, 72] width 73 height 14
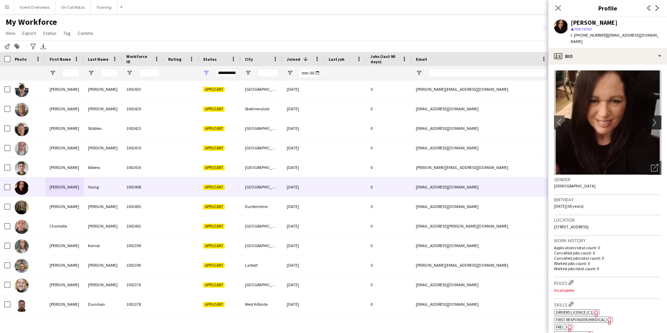
click at [651, 115] on button "chevron-right" at bounding box center [656, 122] width 14 height 14
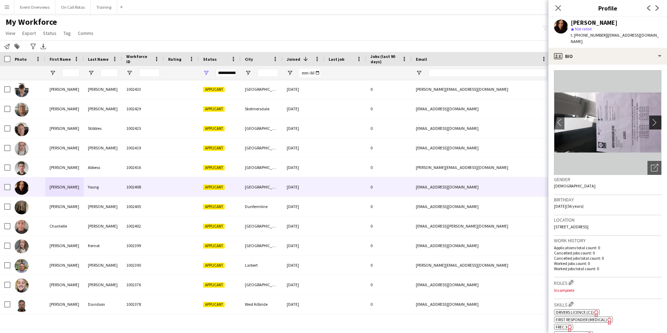
click at [651, 119] on app-icon "chevron-right" at bounding box center [656, 122] width 11 height 7
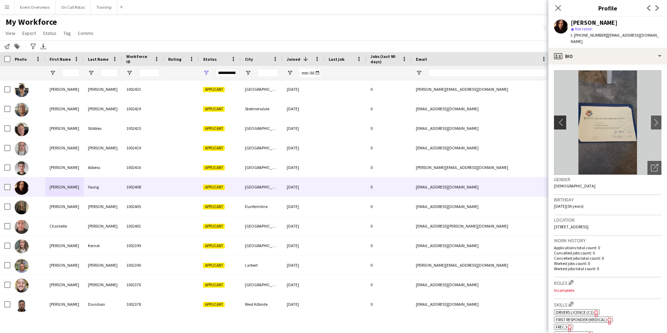
click at [563, 119] on app-icon "chevron-left" at bounding box center [559, 122] width 11 height 7
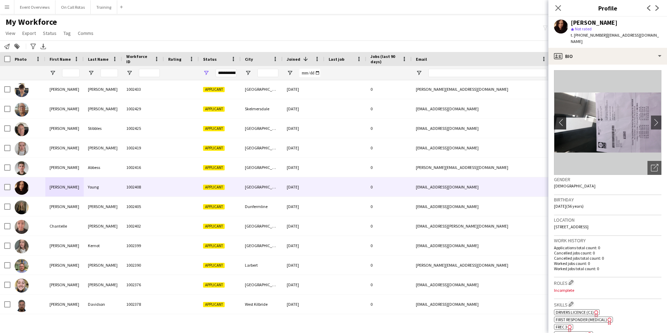
click at [563, 119] on app-icon "chevron-left" at bounding box center [559, 122] width 11 height 7
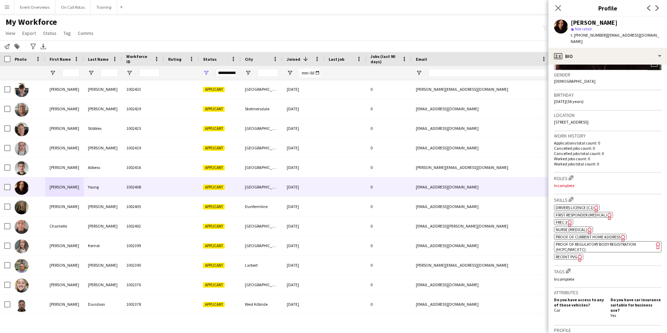
scroll to position [252, 0]
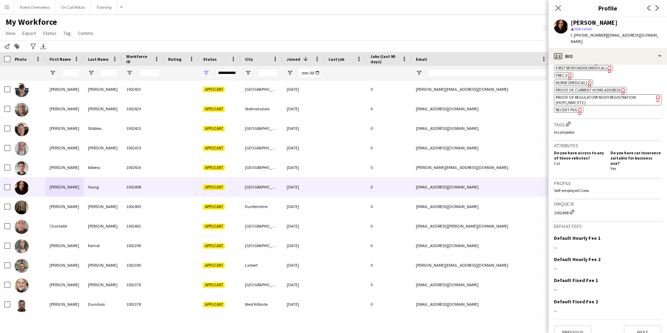
click at [633, 331] on app-crew-profile-bio "chevron-left chevron-right Open photos pop-in Gender Female Birthday 25-07-1969…" at bounding box center [607, 199] width 119 height 268
click at [634, 325] on button "Next" at bounding box center [643, 332] width 38 height 14
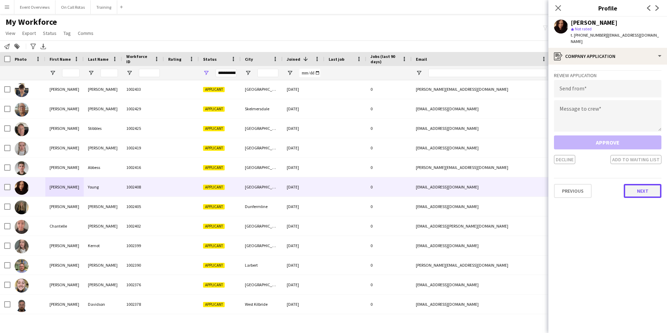
click at [637, 190] on button "Next" at bounding box center [643, 191] width 38 height 14
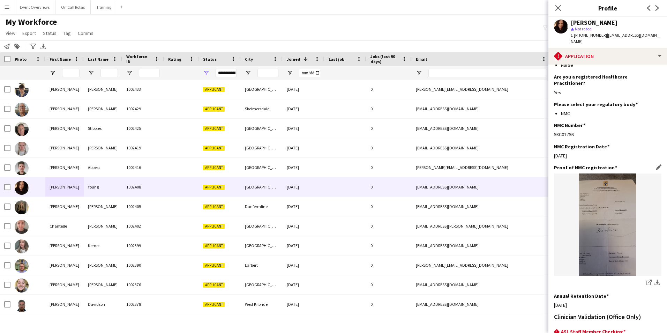
scroll to position [160, 0]
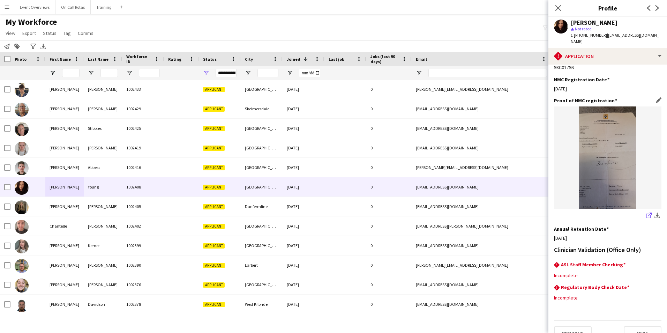
click at [646, 214] on icon at bounding box center [648, 216] width 5 height 5
click at [645, 326] on button "Next" at bounding box center [643, 333] width 38 height 14
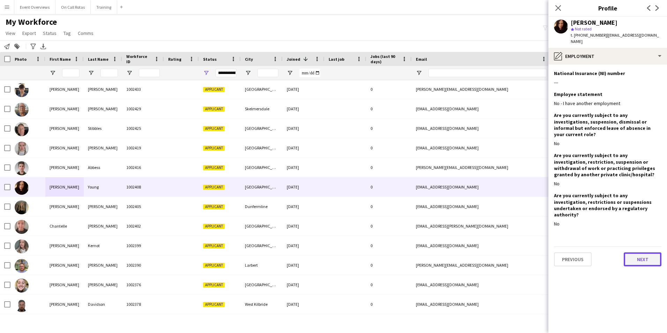
click at [639, 252] on button "Next" at bounding box center [643, 259] width 38 height 14
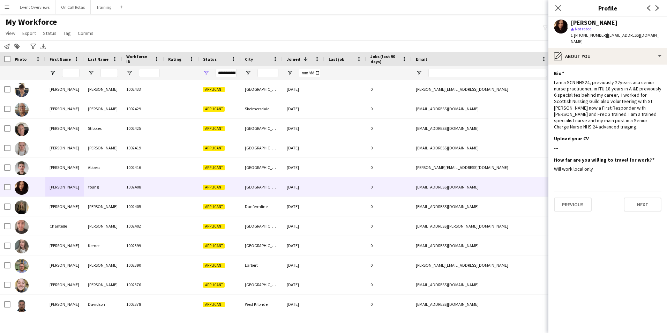
click at [636, 206] on app-section-data-types "Bio Edit this field I am a SCN NHS24, previously 22years asa senior nurse pract…" at bounding box center [607, 199] width 119 height 268
click at [635, 199] on button "Next" at bounding box center [643, 204] width 38 height 14
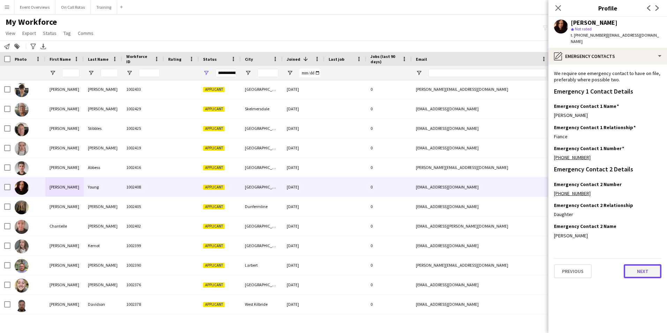
click at [648, 269] on button "Next" at bounding box center [643, 271] width 38 height 14
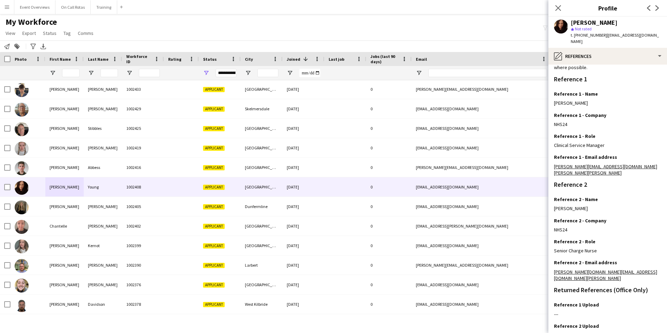
scroll to position [83, 0]
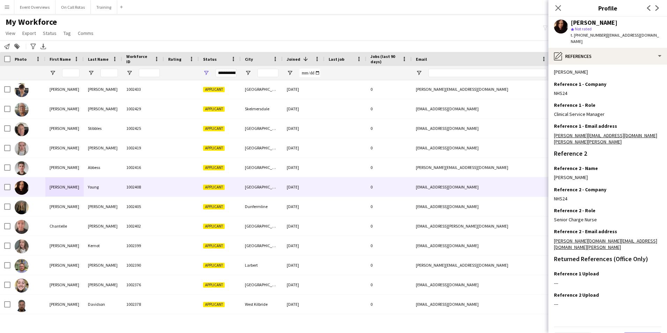
click at [639, 333] on button "Next" at bounding box center [643, 340] width 38 height 14
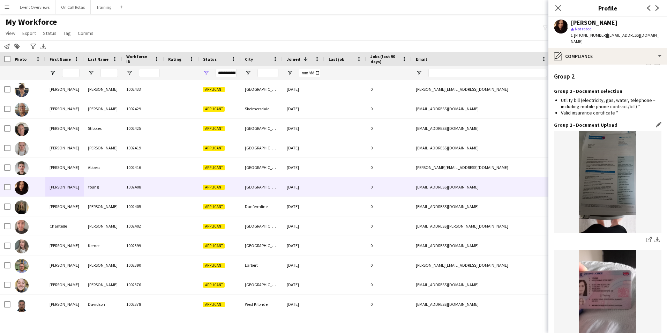
scroll to position [854, 0]
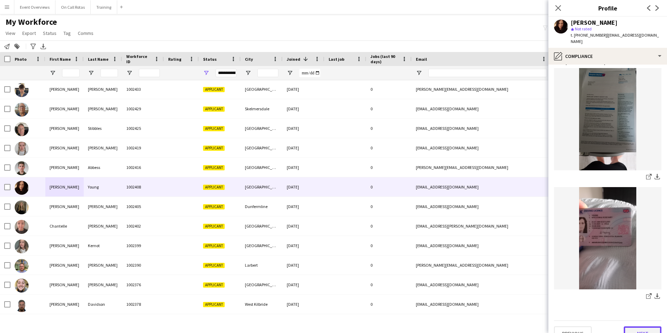
click at [632, 326] on button "Next" at bounding box center [643, 333] width 38 height 14
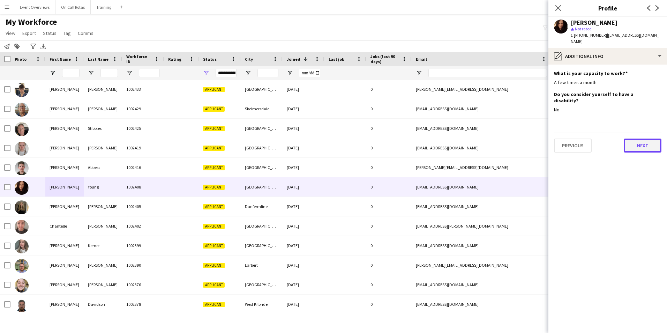
click at [633, 139] on button "Next" at bounding box center [643, 146] width 38 height 14
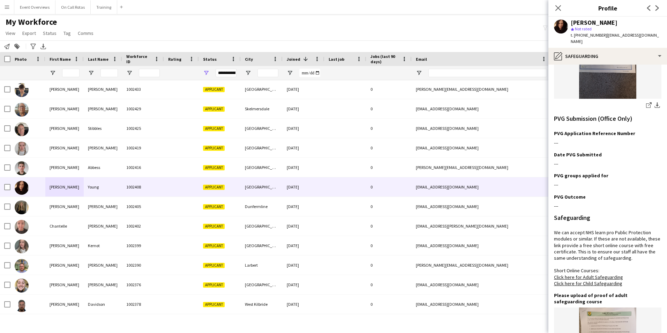
scroll to position [16, 0]
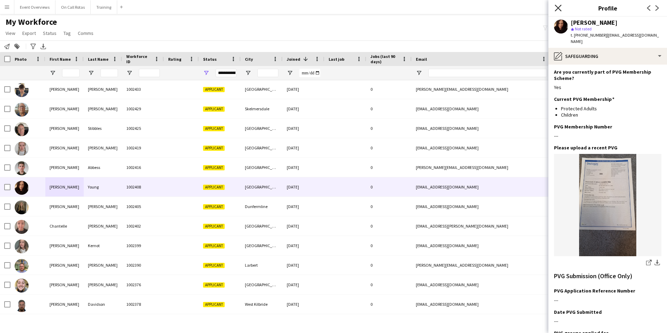
click at [555, 5] on icon at bounding box center [558, 8] width 7 height 7
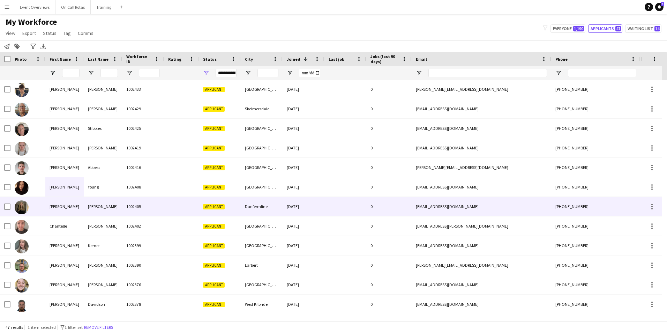
scroll to position [0, 0]
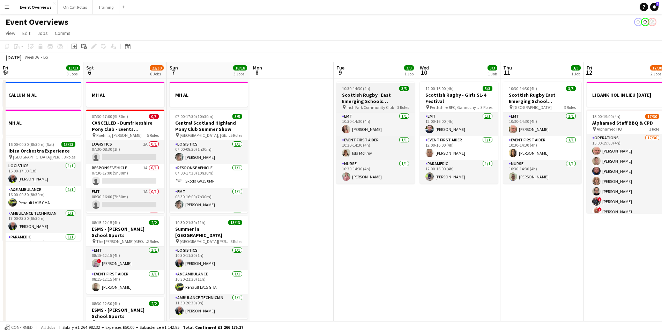
scroll to position [0, 240]
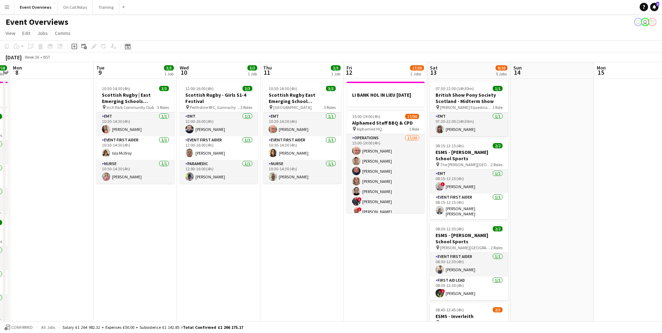
click at [129, 44] on icon at bounding box center [127, 47] width 5 height 6
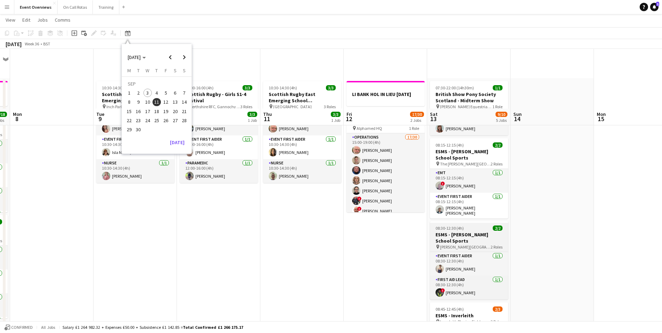
scroll to position [209, 0]
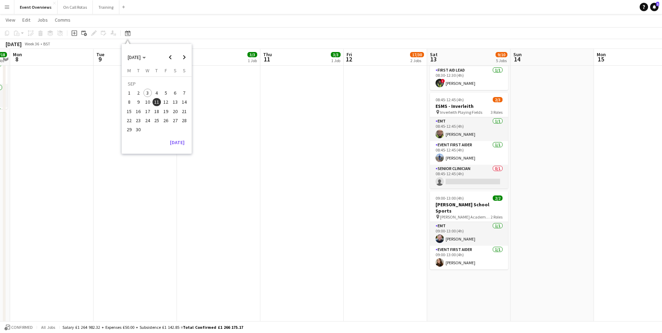
click at [376, 219] on app-date-cell "LI BANK HOL IN LIEU [DATE] 15:00-19:00 (4h) 17/30 Alphamed Staff BBQ & CPD pin …" at bounding box center [385, 213] width 83 height 689
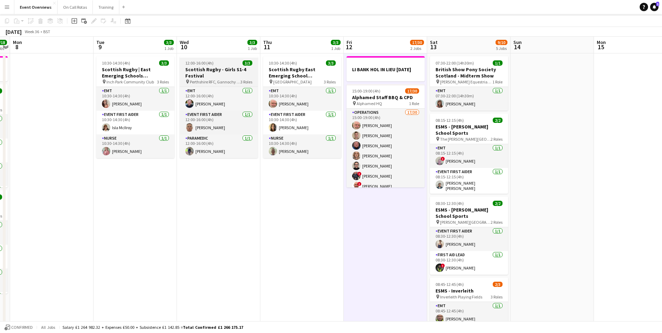
scroll to position [0, 0]
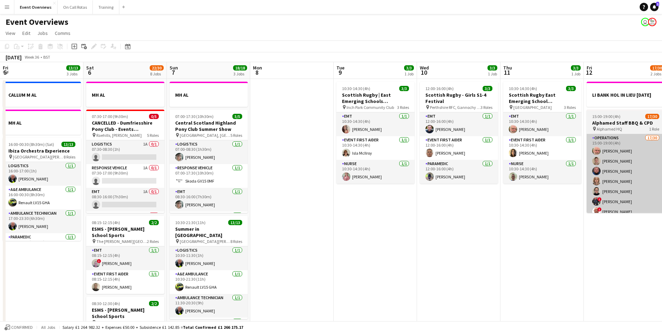
scroll to position [0, 240]
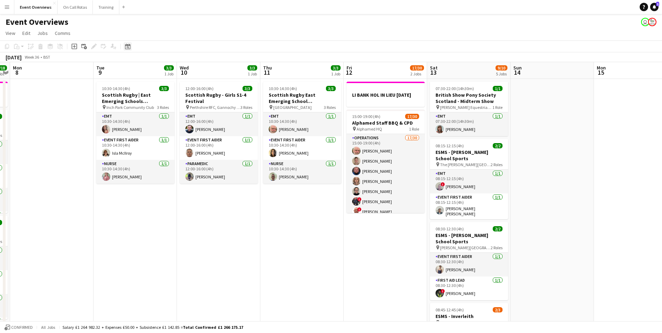
click at [128, 46] on icon "Date picker" at bounding box center [128, 47] width 6 height 6
click at [166, 107] on span "5" at bounding box center [166, 106] width 8 height 8
